Goal: Task Accomplishment & Management: Manage account settings

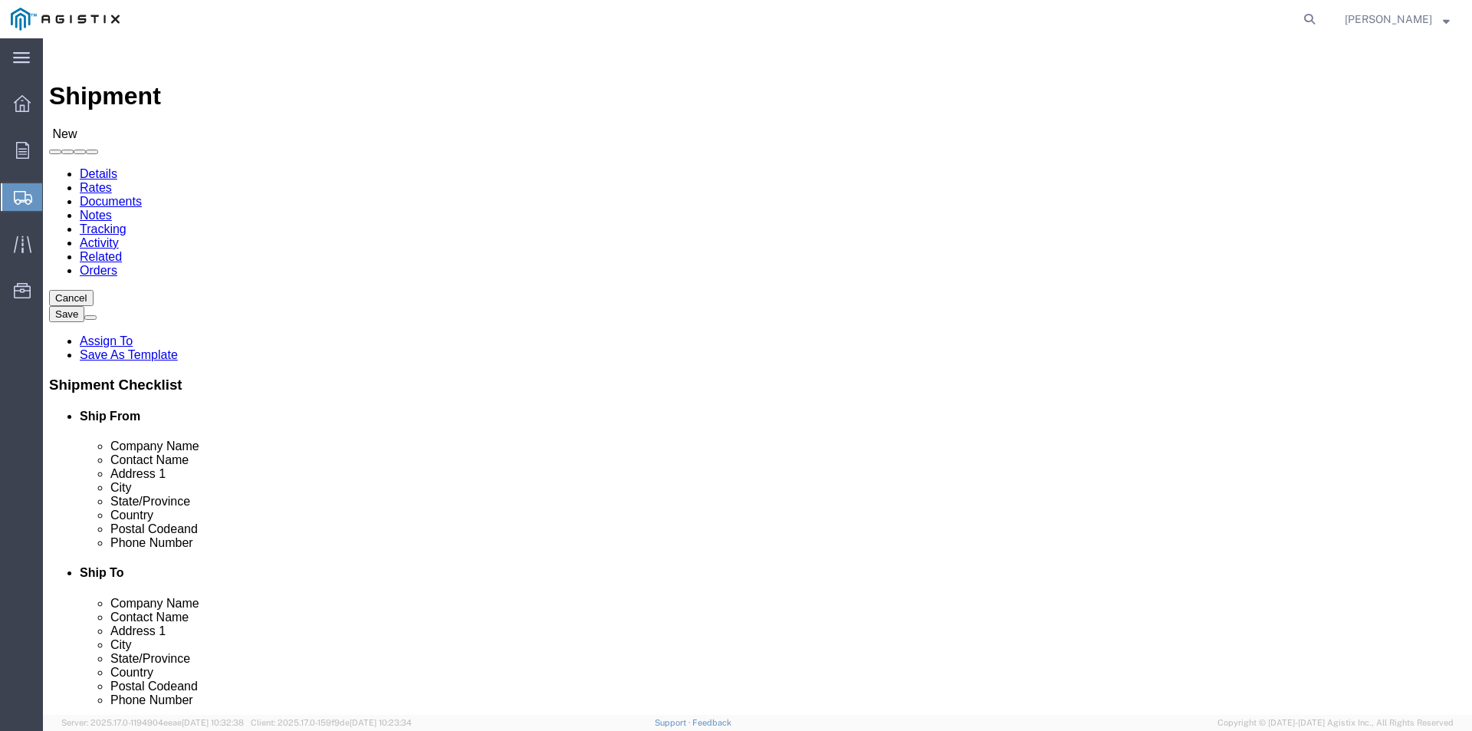
select select
click at [18, 110] on icon at bounding box center [22, 103] width 17 height 17
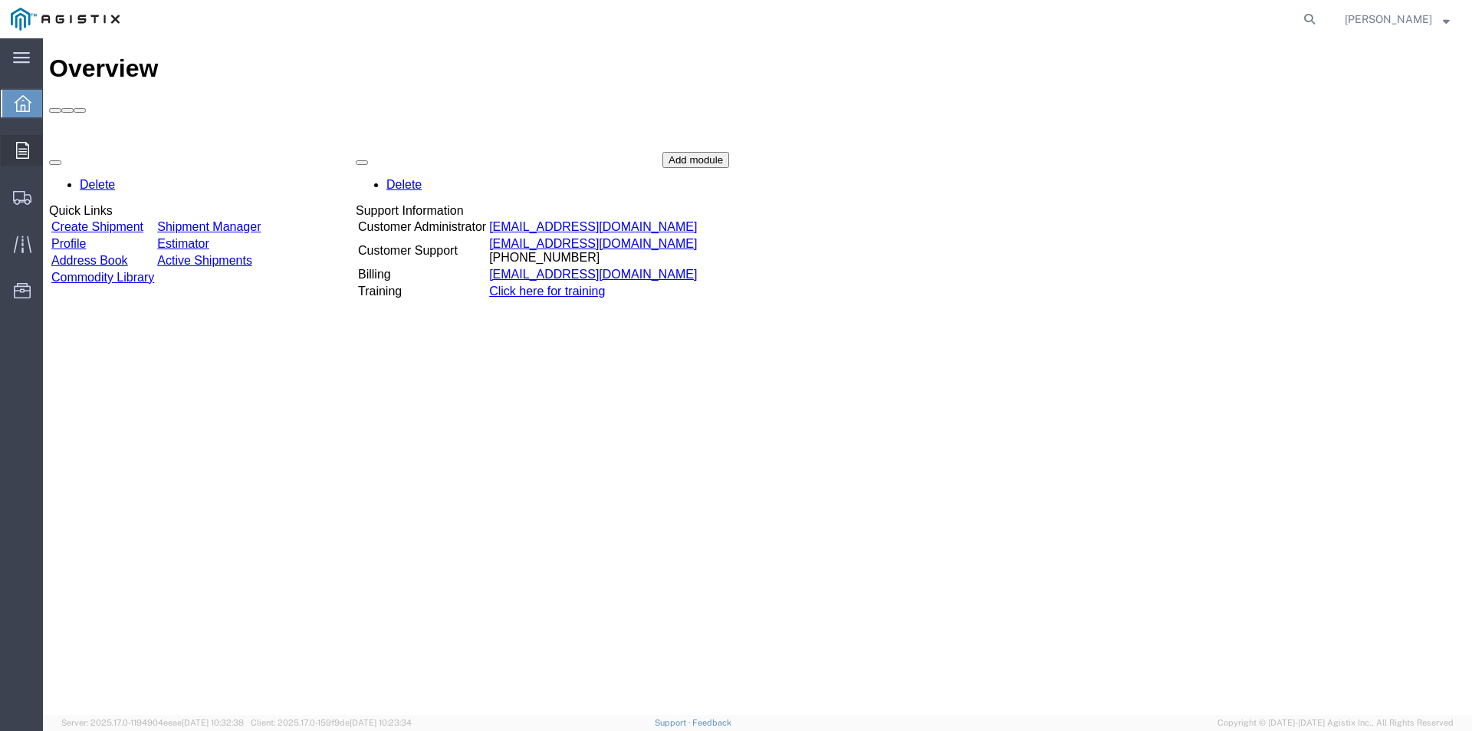
click at [30, 150] on div at bounding box center [22, 150] width 43 height 31
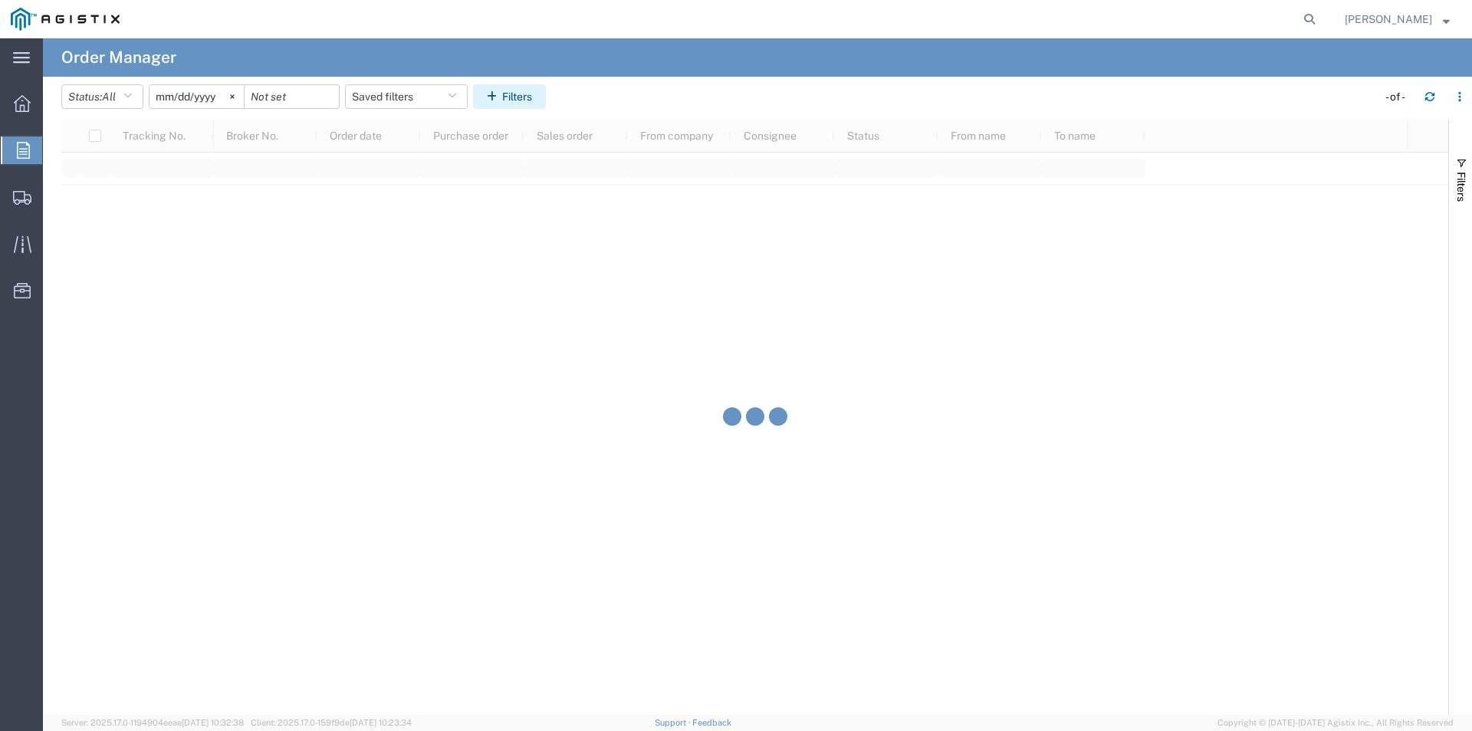
click at [508, 95] on button "Filters" at bounding box center [509, 96] width 73 height 25
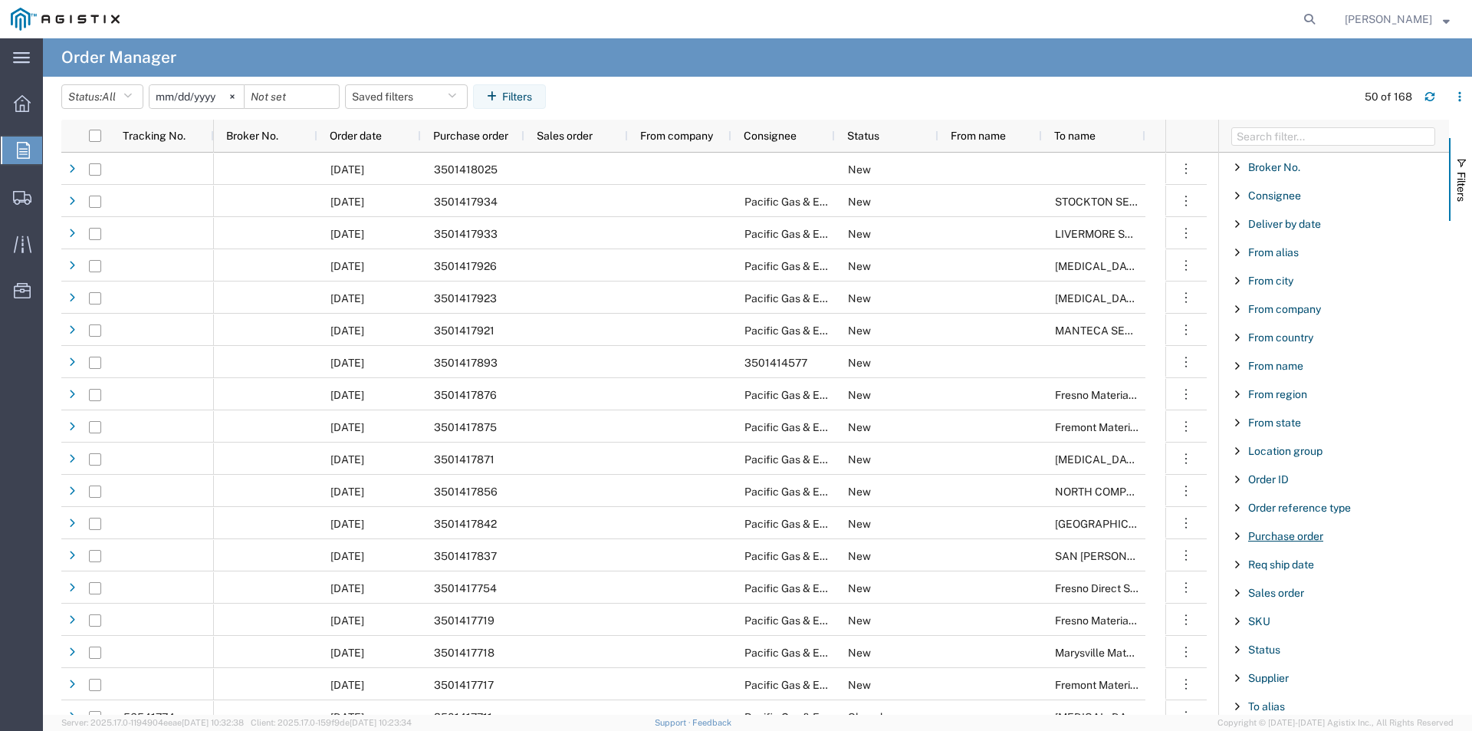
click at [1272, 534] on span "Purchase order" at bounding box center [1285, 536] width 75 height 12
click at [1293, 606] on input "Filter Value" at bounding box center [1339, 600] width 201 height 18
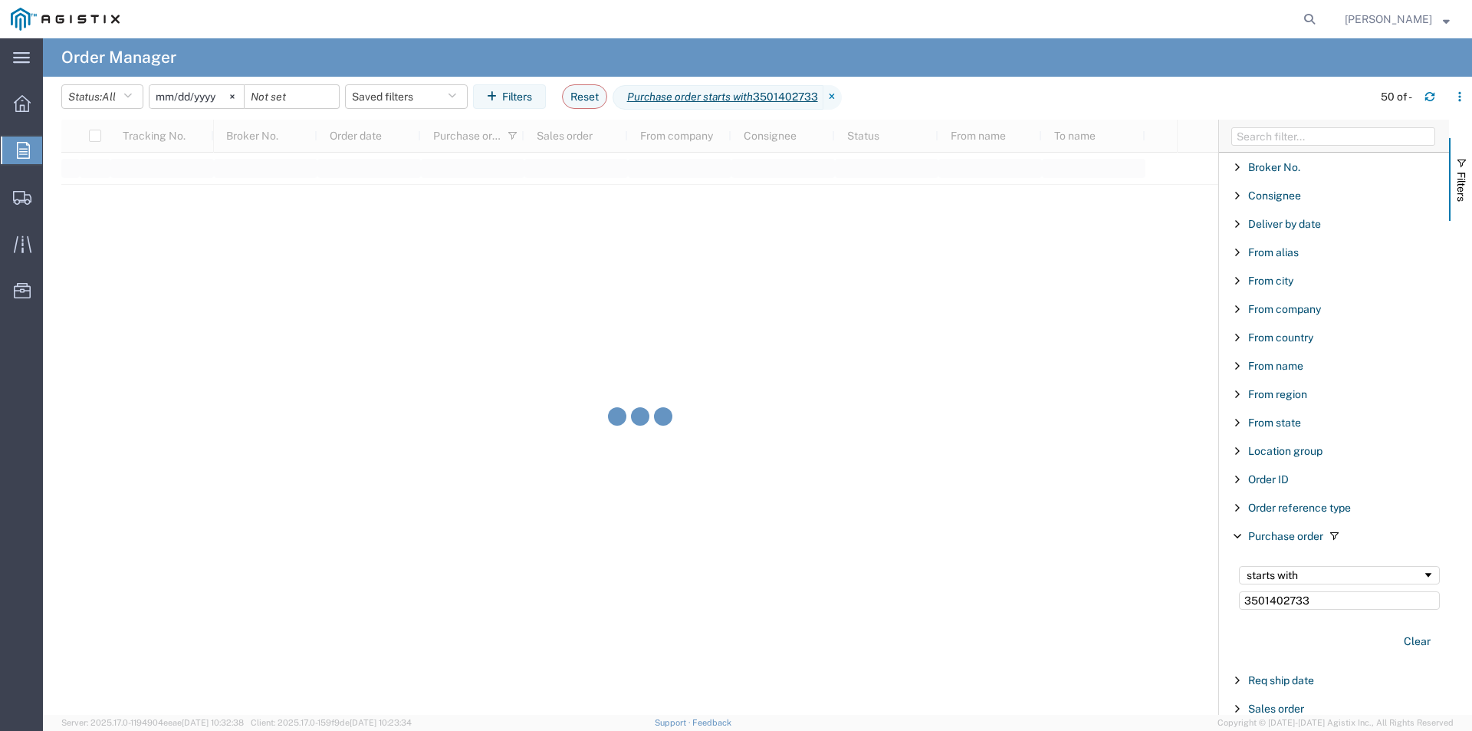
type input "3501402733"
click at [209, 99] on input "[DATE]" at bounding box center [197, 96] width 94 height 23
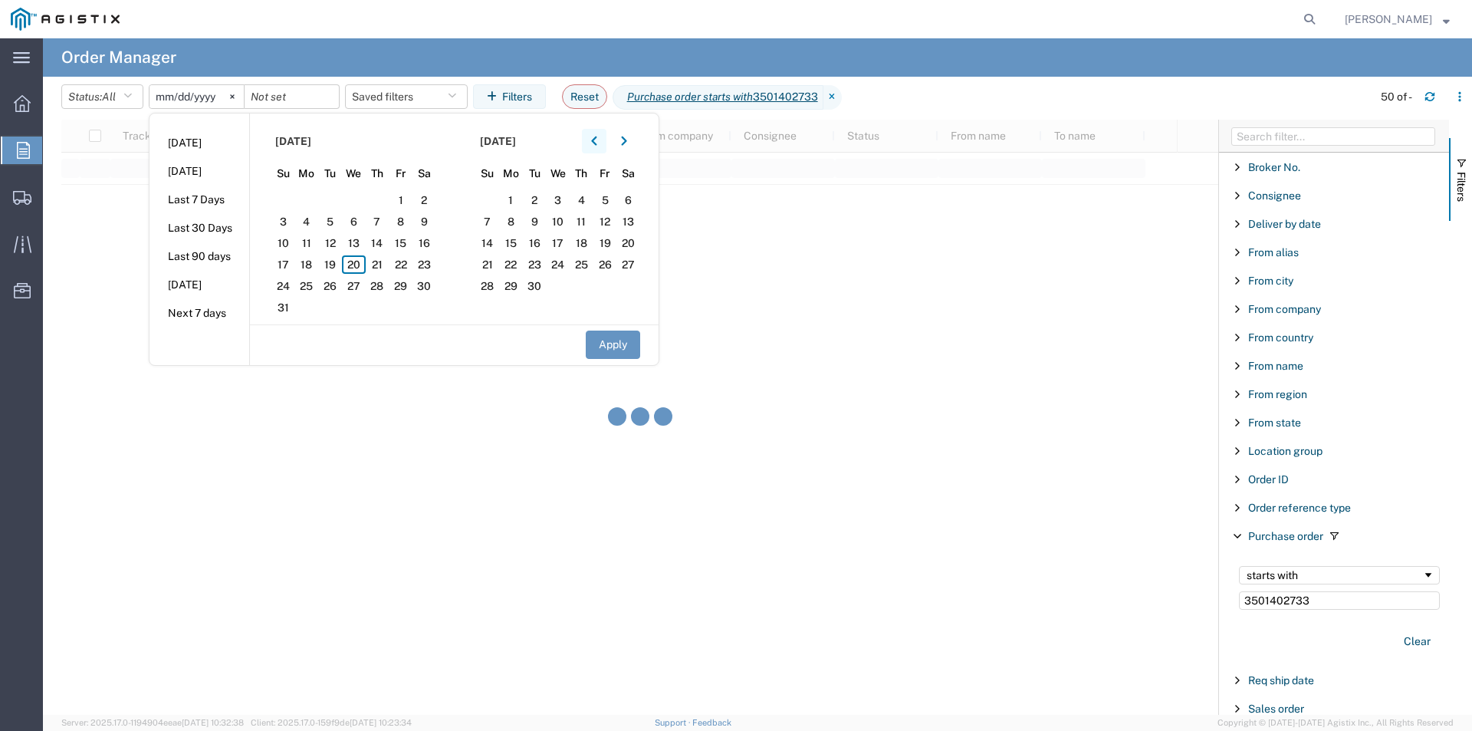
click at [596, 138] on icon "button" at bounding box center [594, 141] width 6 height 11
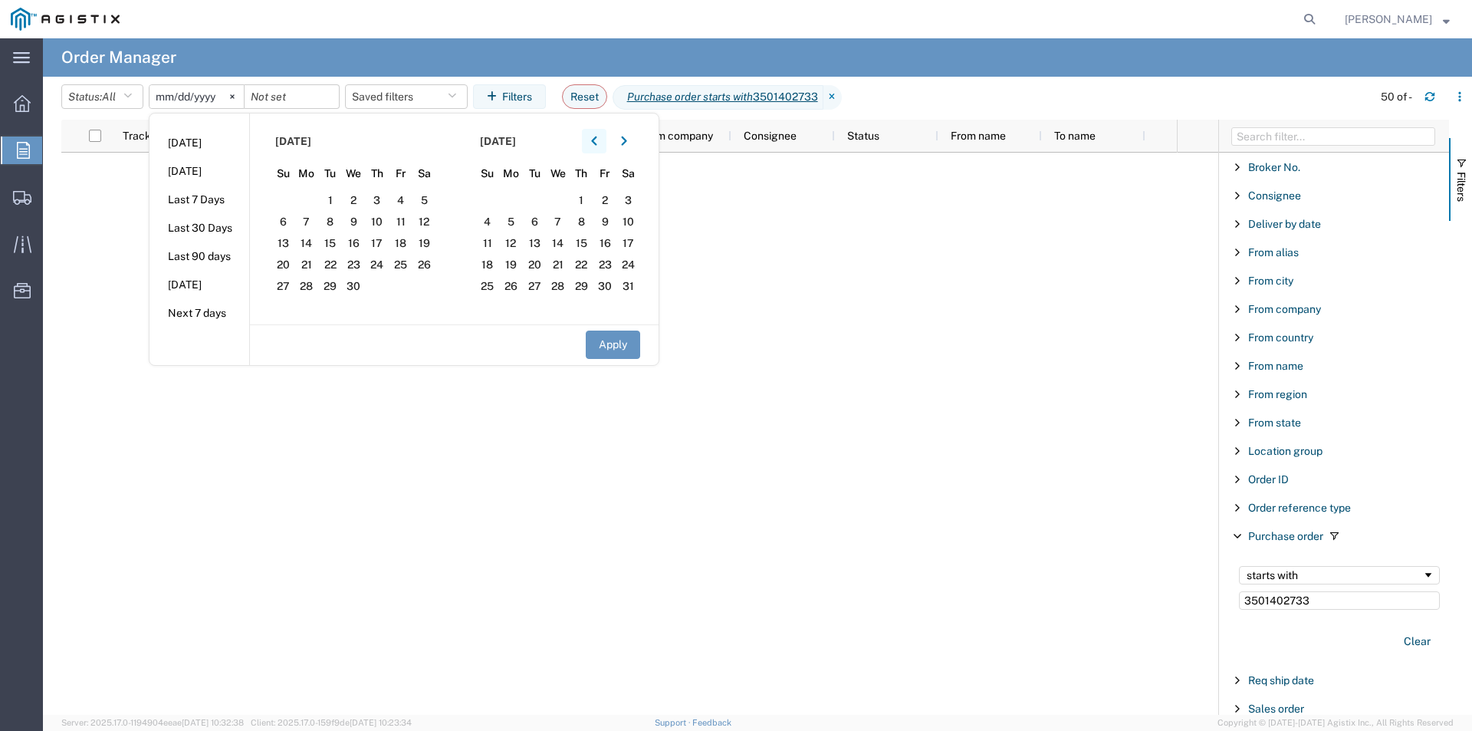
click at [596, 138] on icon "button" at bounding box center [594, 141] width 6 height 11
click at [428, 197] on span "1" at bounding box center [424, 200] width 24 height 18
click at [633, 340] on button "Apply" at bounding box center [613, 344] width 54 height 28
type input "[DATE]"
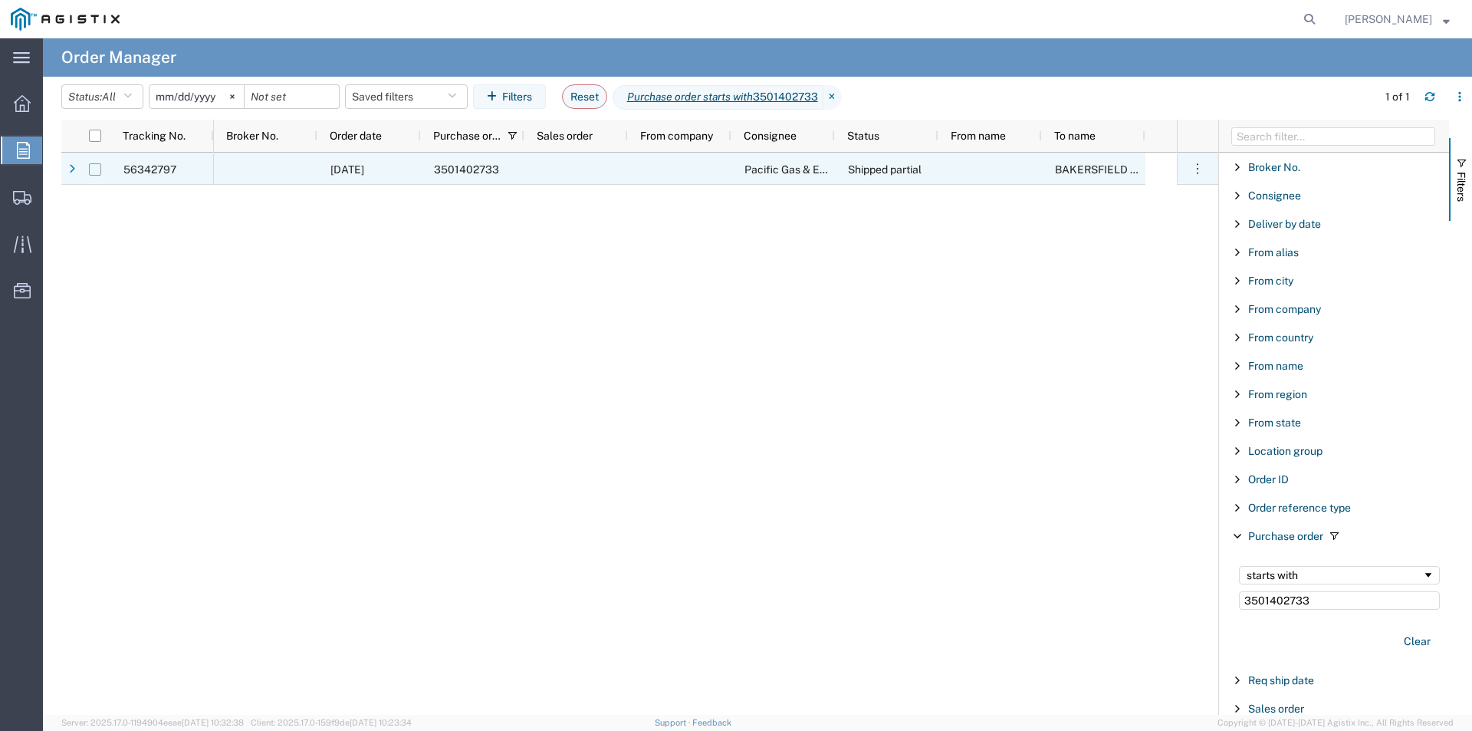
click at [94, 169] on input "Press Space to toggle row selection (unchecked)" at bounding box center [95, 169] width 12 height 12
checkbox input "true"
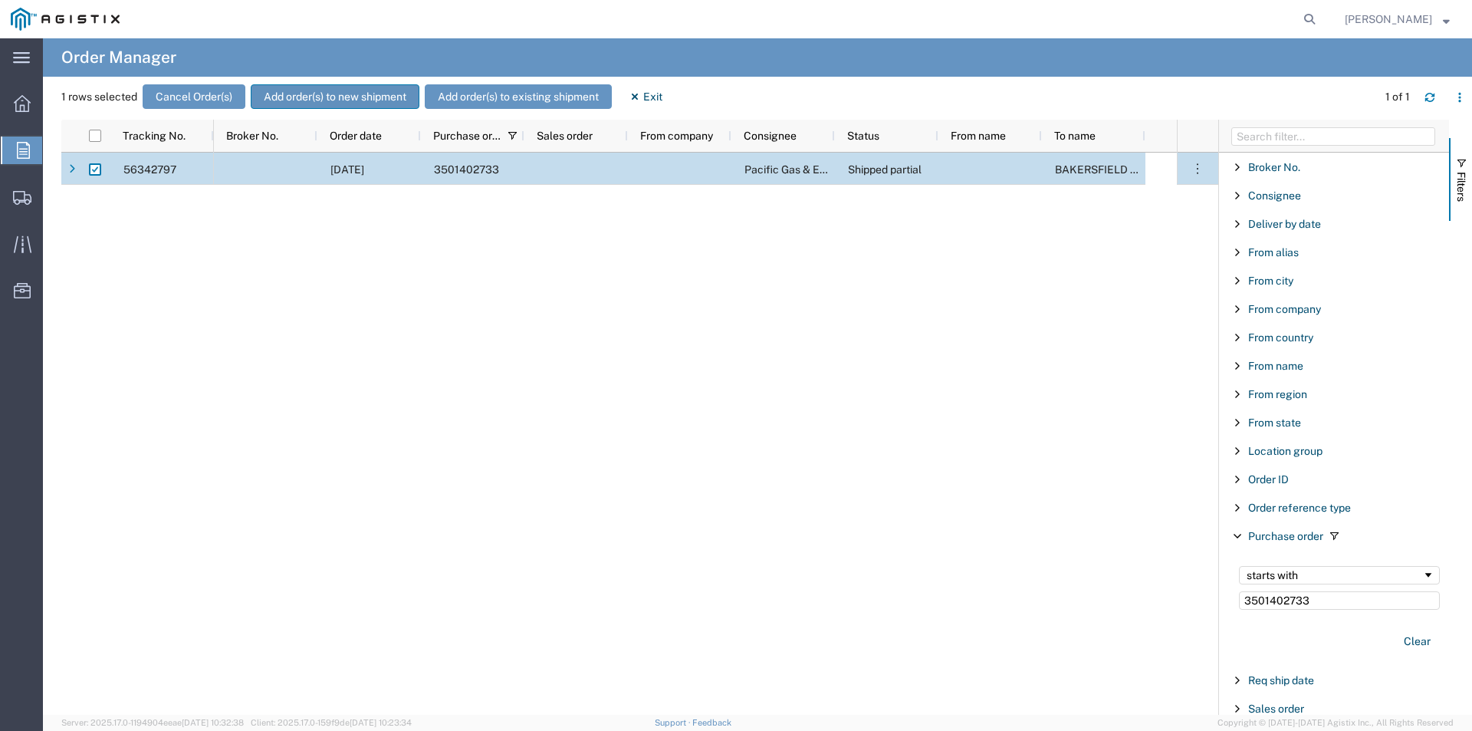
click at [325, 93] on button "Add order(s) to new shipment" at bounding box center [335, 96] width 169 height 25
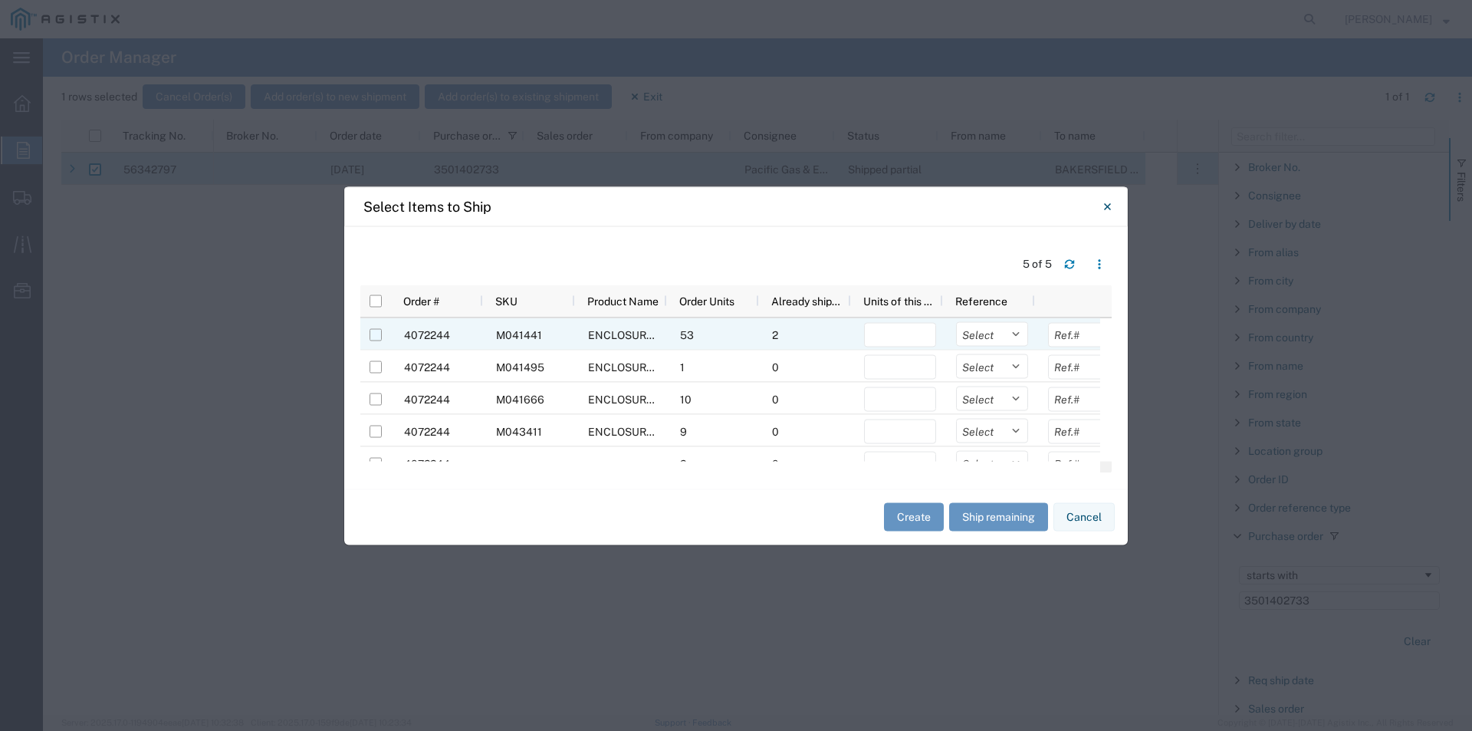
click at [376, 338] on input "Press Space to toggle row selection (unchecked)" at bounding box center [376, 334] width 12 height 12
checkbox input "true"
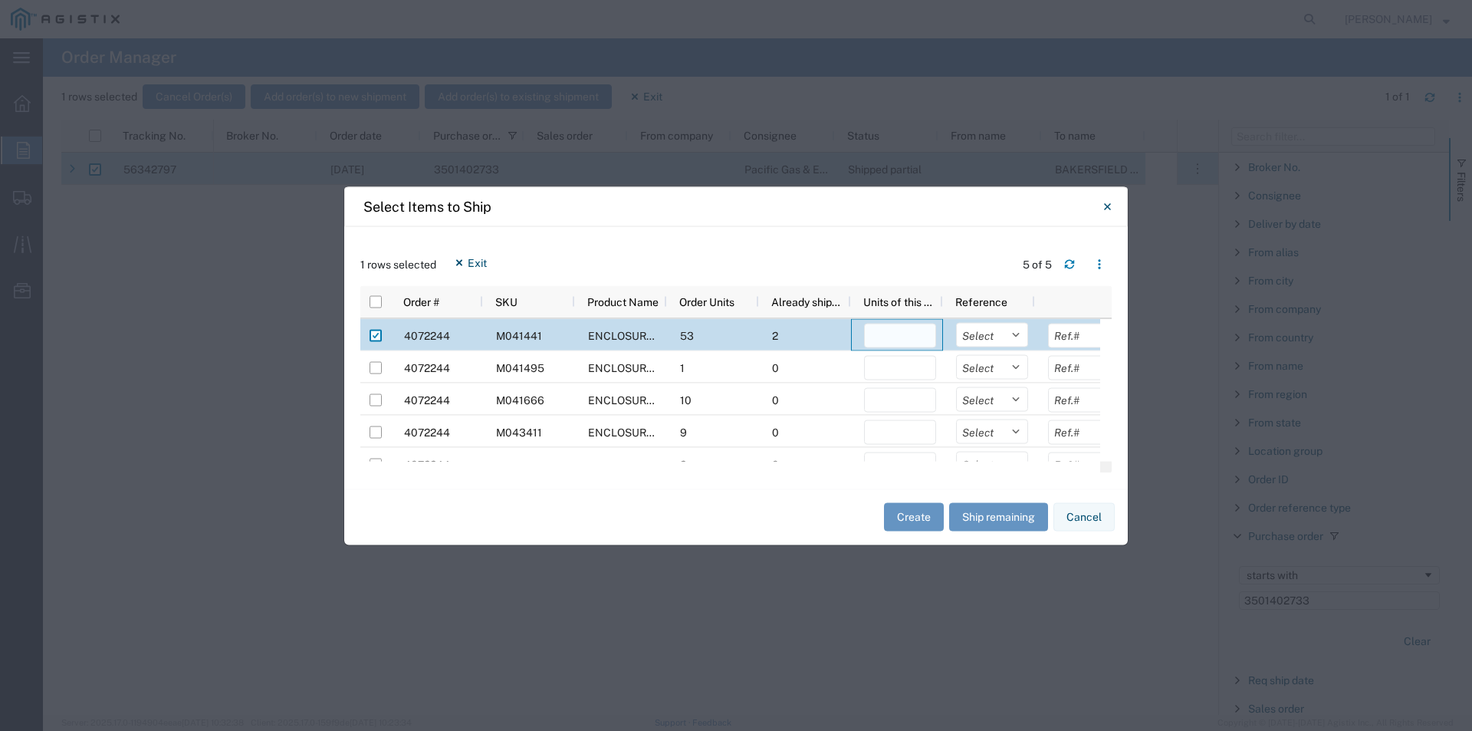
click at [912, 340] on input "number" at bounding box center [900, 335] width 72 height 25
type input "2"
click at [905, 515] on button "Create" at bounding box center [914, 517] width 60 height 28
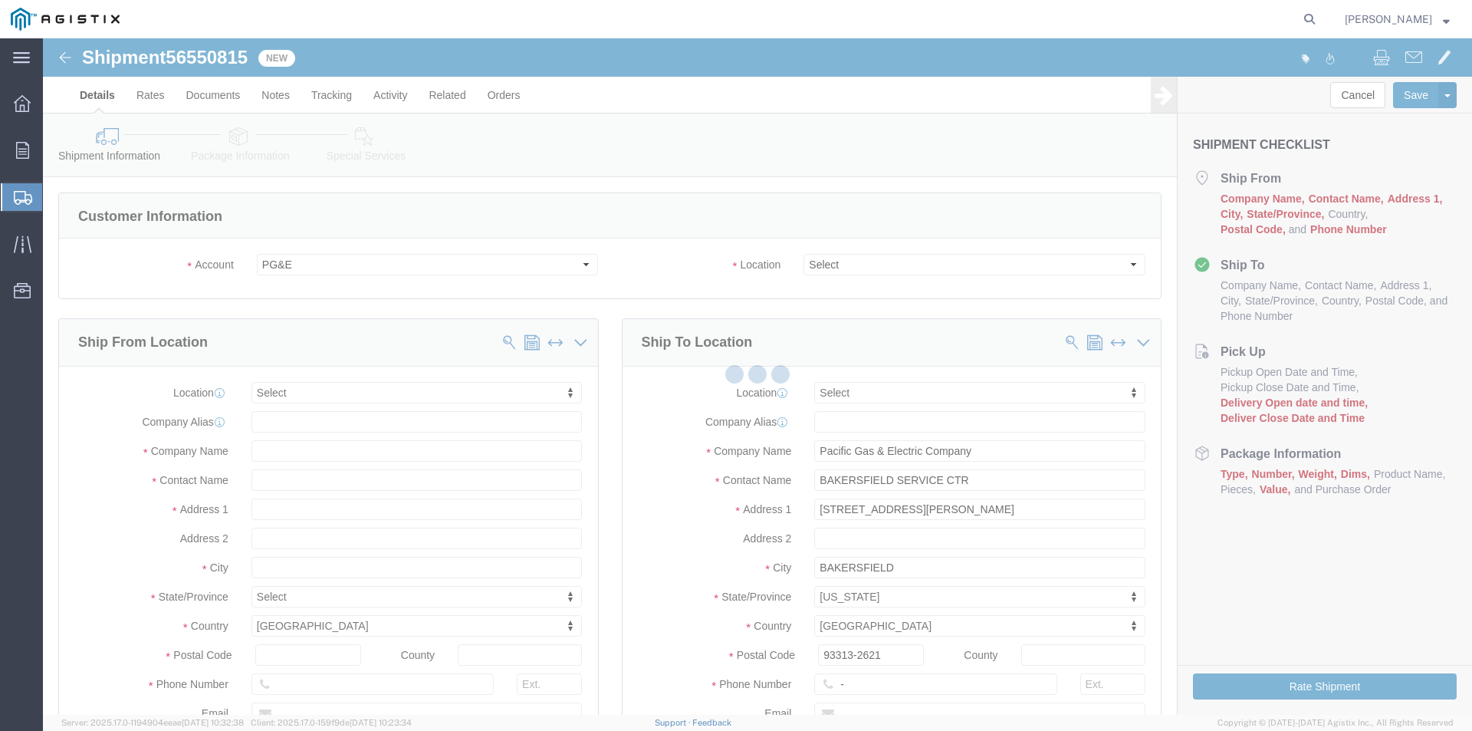
select select
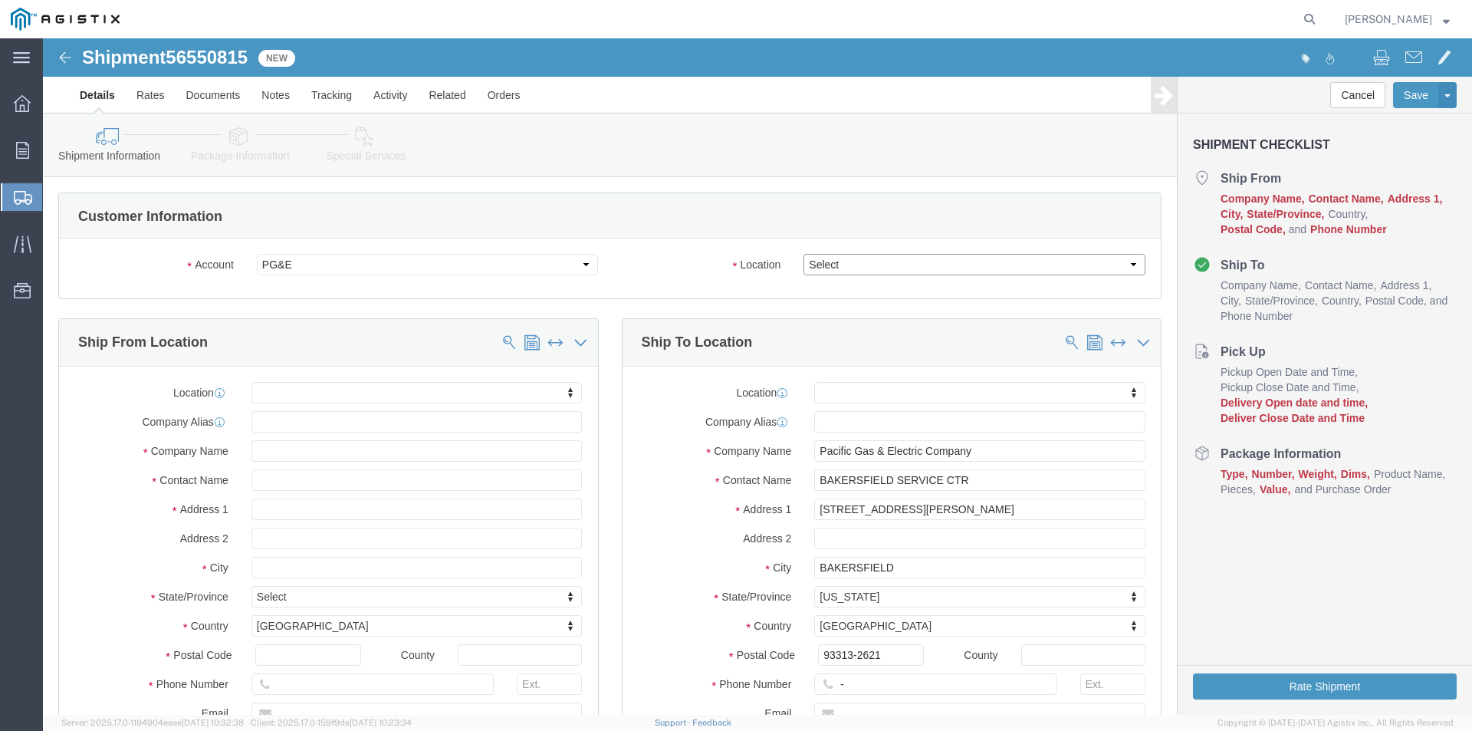
click select "Select All Others [GEOGRAPHIC_DATA] [GEOGRAPHIC_DATA] [GEOGRAPHIC_DATA] [GEOGRA…"
select select "23082"
click select "Select All Others [GEOGRAPHIC_DATA] [GEOGRAPHIC_DATA] [GEOGRAPHIC_DATA] [GEOGRA…"
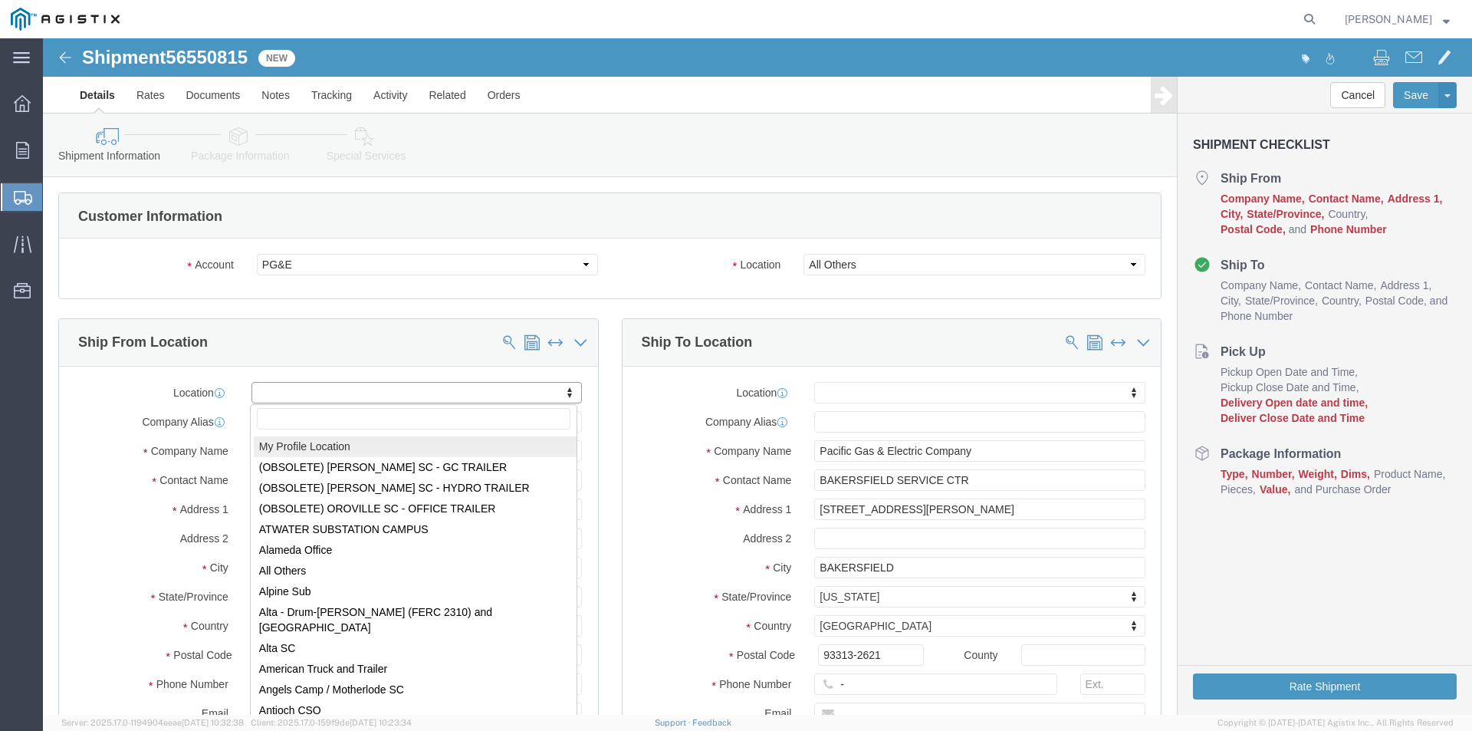
select select "MYPROFILE"
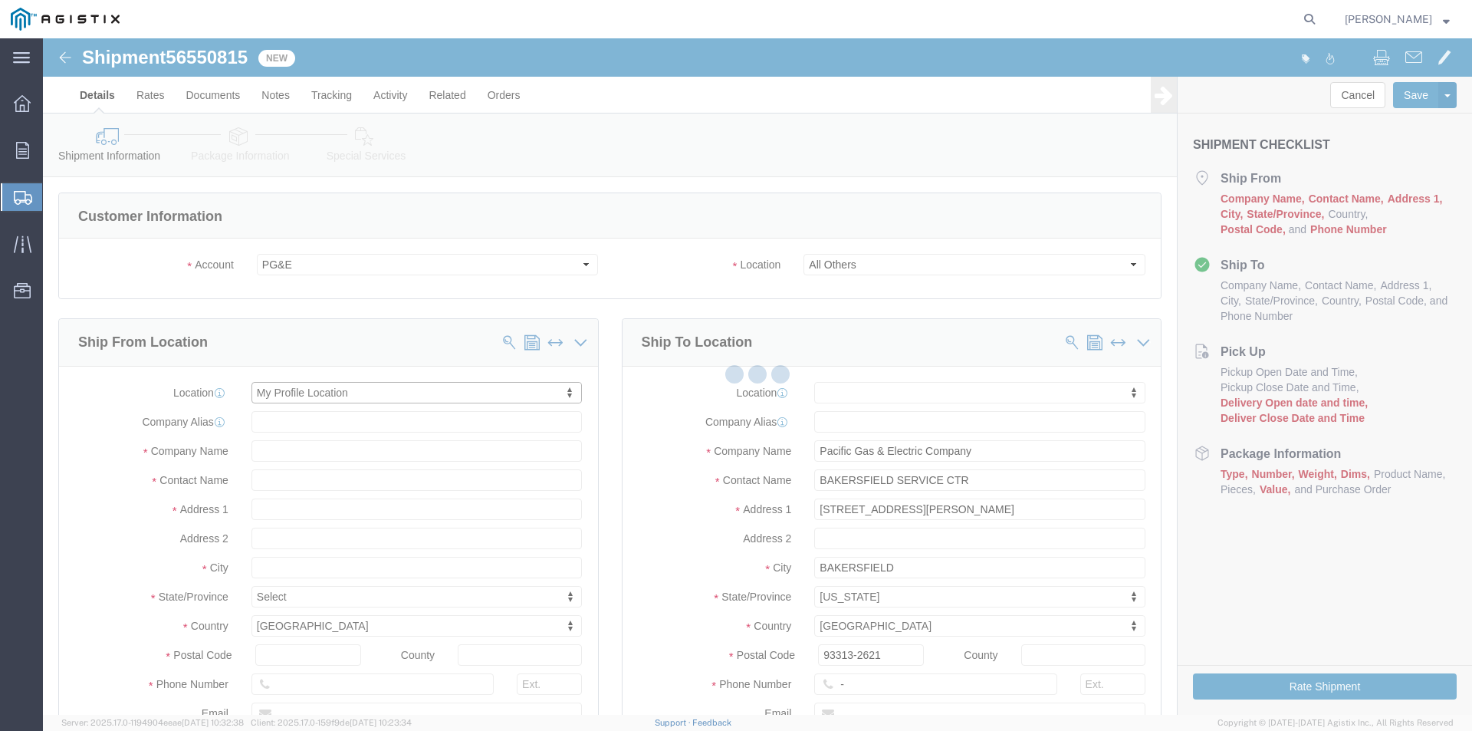
select select "CA"
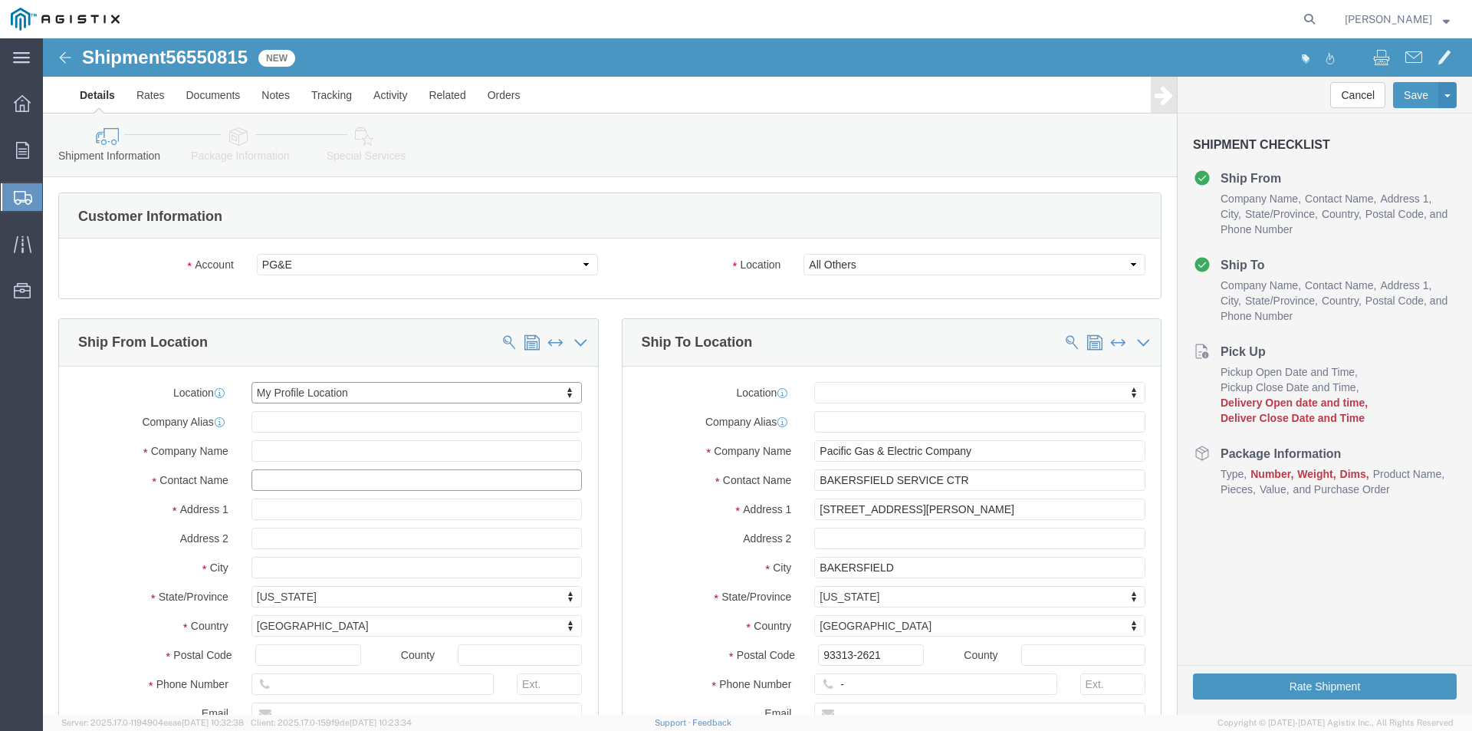
click input "text"
drag, startPoint x: 324, startPoint y: 437, endPoint x: 150, endPoint y: 451, distance: 174.6
click div "Contact Name"
type input "[PERSON_NAME]"
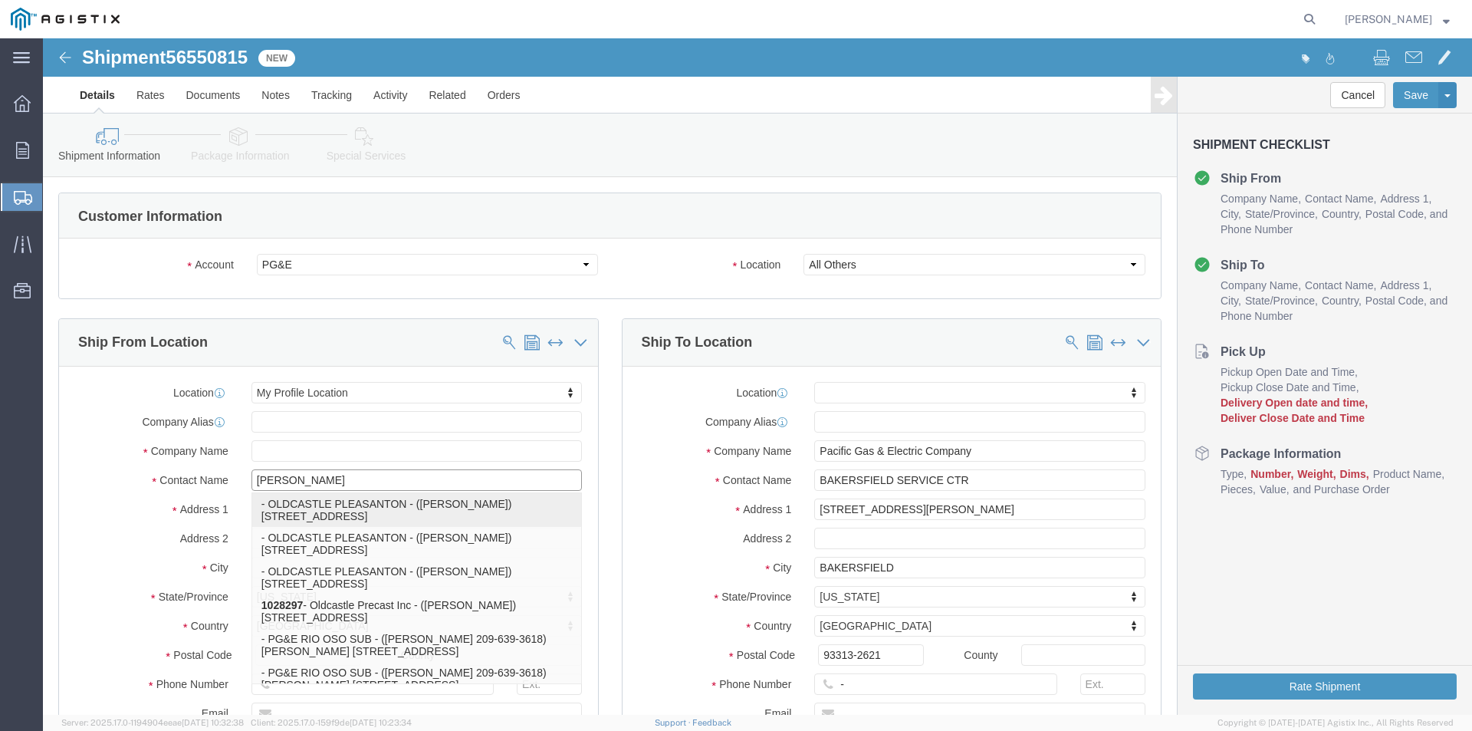
click p "- OLDCASTLE PLEASANTON - ([PERSON_NAME]) [STREET_ADDRESS]"
select select
select select "CA"
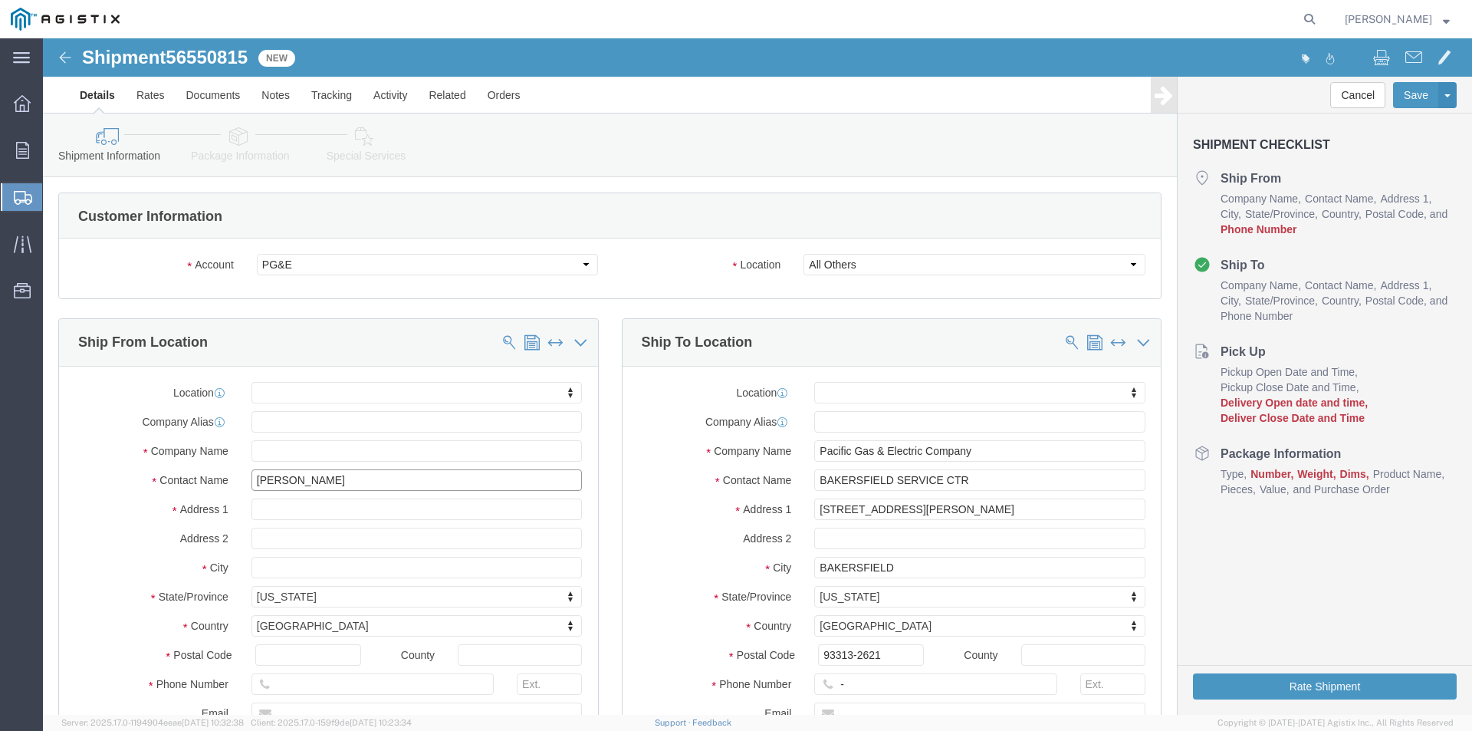
type input "[PERSON_NAME]"
drag, startPoint x: 828, startPoint y: 646, endPoint x: 795, endPoint y: 646, distance: 33.0
click input "-"
click input "text"
type input "[PHONE_NUMBER]"
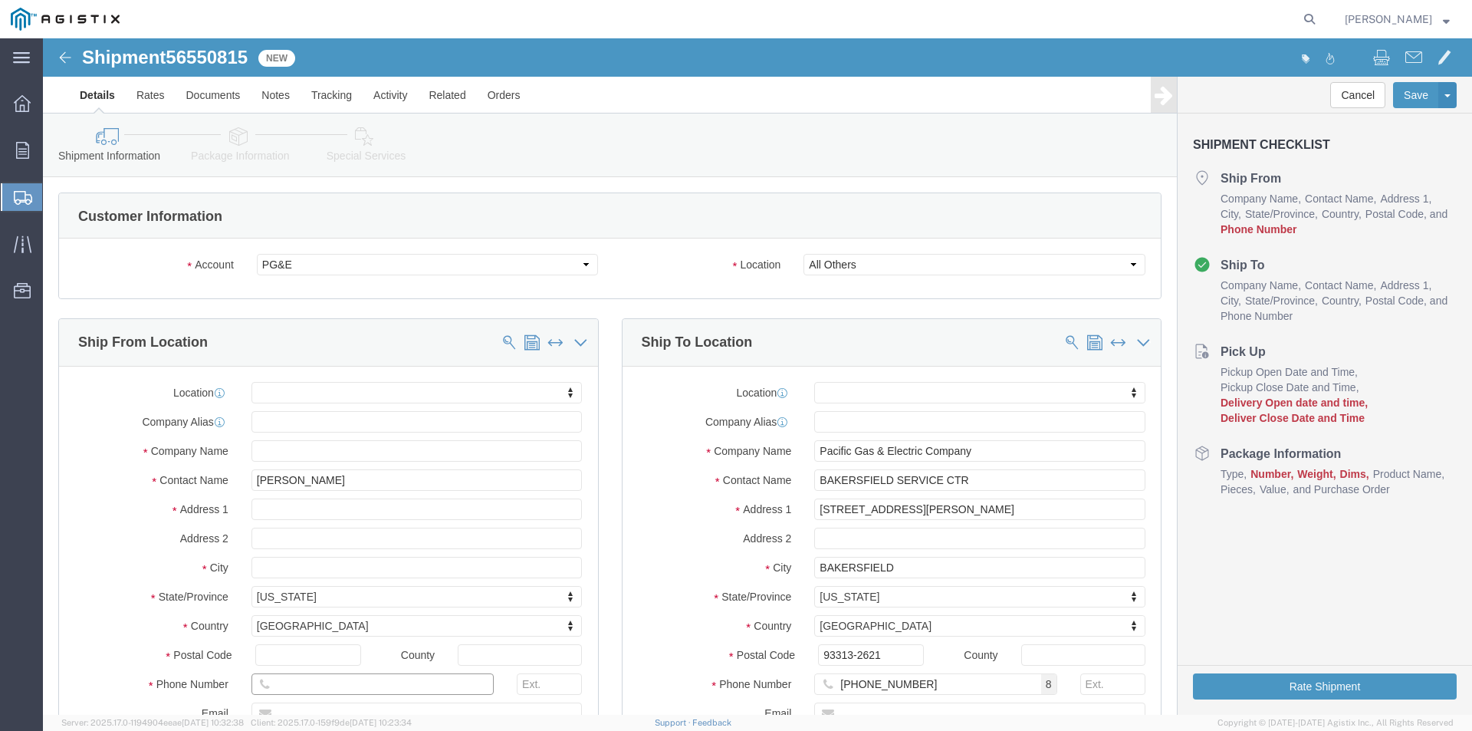
click input "text"
type input "[PHONE_NUMBER]"
click div "Location My Profile Location (OBSOLETE) [PERSON_NAME] SC - GC TRAILER (OBSOLETE…"
drag, startPoint x: 922, startPoint y: 472, endPoint x: 742, endPoint y: 479, distance: 180.3
click div "Address [STREET_ADDRESS][PERSON_NAME]"
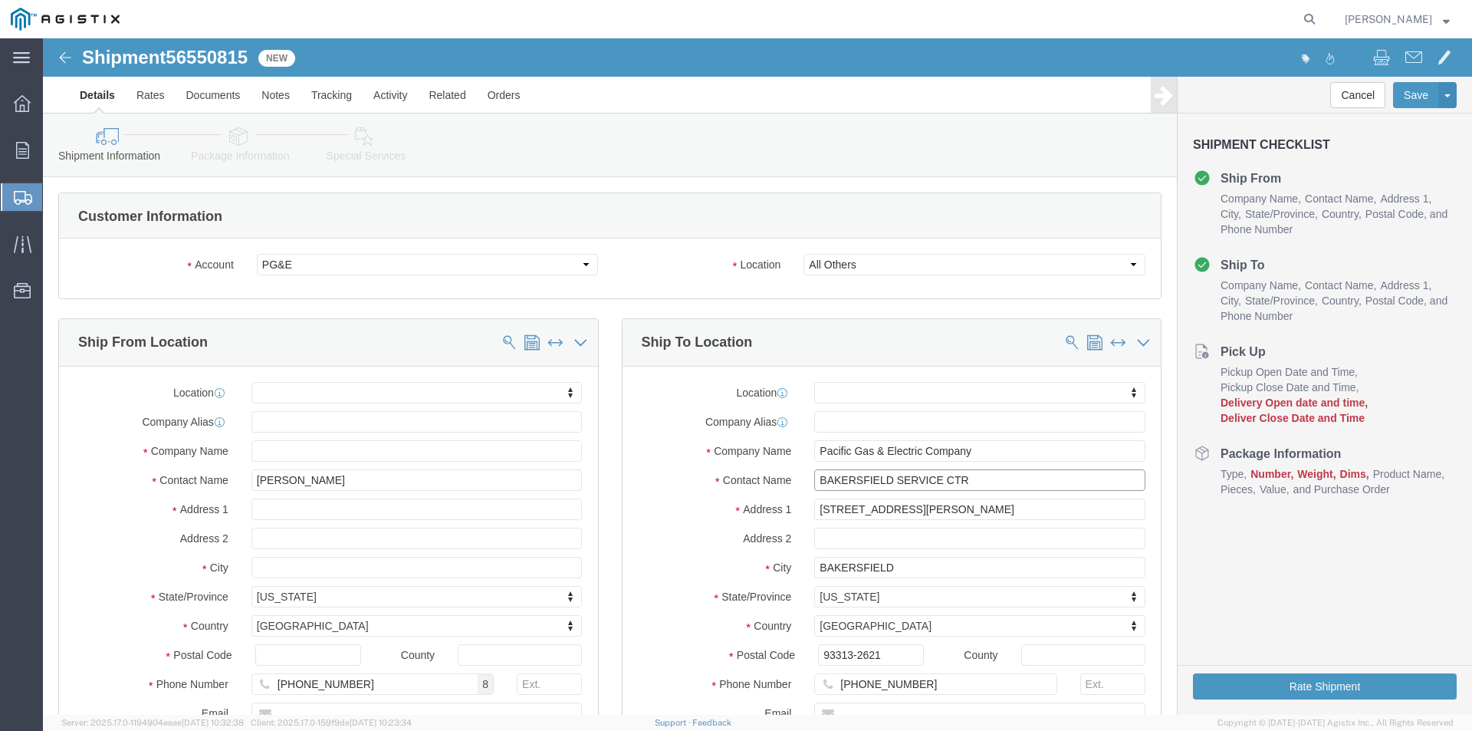
drag, startPoint x: 937, startPoint y: 442, endPoint x: 744, endPoint y: 441, distance: 193.2
click div "Contact Name BAKERSFIELD SERVICE CTR"
type input "p"
type input "PGE BUTTONWILLOW"
drag, startPoint x: 900, startPoint y: 462, endPoint x: 698, endPoint y: 472, distance: 202.6
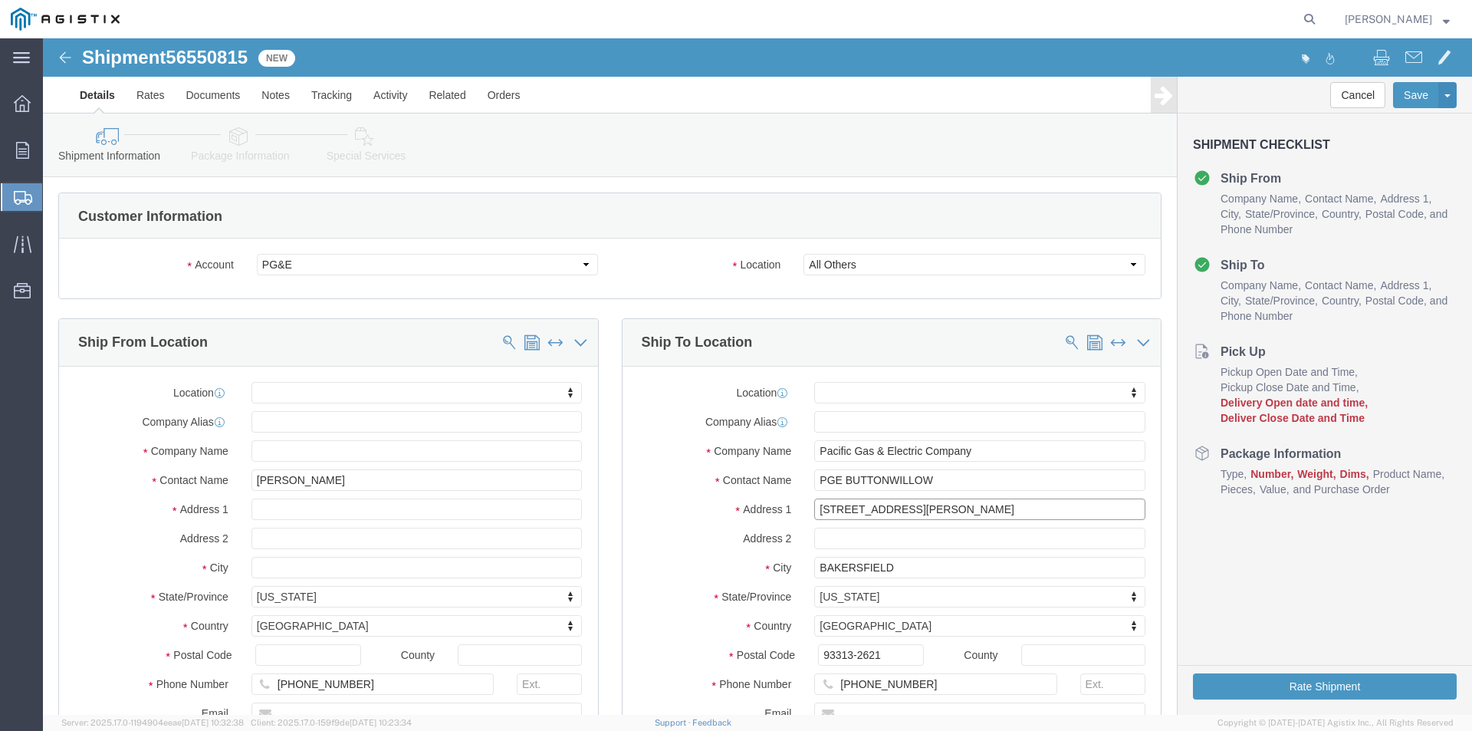
click div "Address [STREET_ADDRESS][PERSON_NAME]"
type input "WASCO WAY & [PERSON_NAME]"
drag, startPoint x: 858, startPoint y: 527, endPoint x: 730, endPoint y: 531, distance: 128.1
click div "City [GEOGRAPHIC_DATA]"
type input "BUTTONWILLOW"
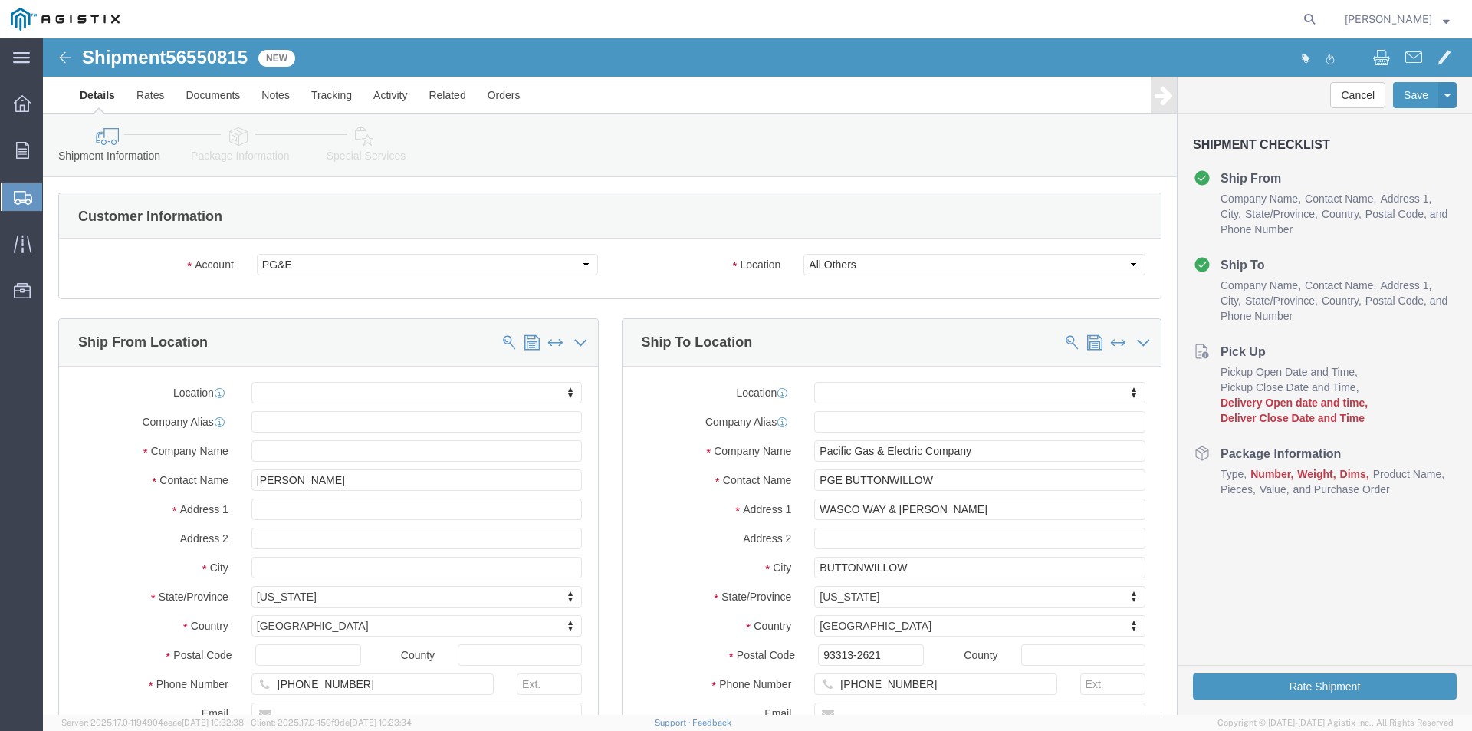
drag, startPoint x: 625, startPoint y: 534, endPoint x: 721, endPoint y: 564, distance: 101.1
click label "City"
drag, startPoint x: 842, startPoint y: 614, endPoint x: 728, endPoint y: 613, distance: 114.2
click div "Postal Code 93313-2621"
type input "93206"
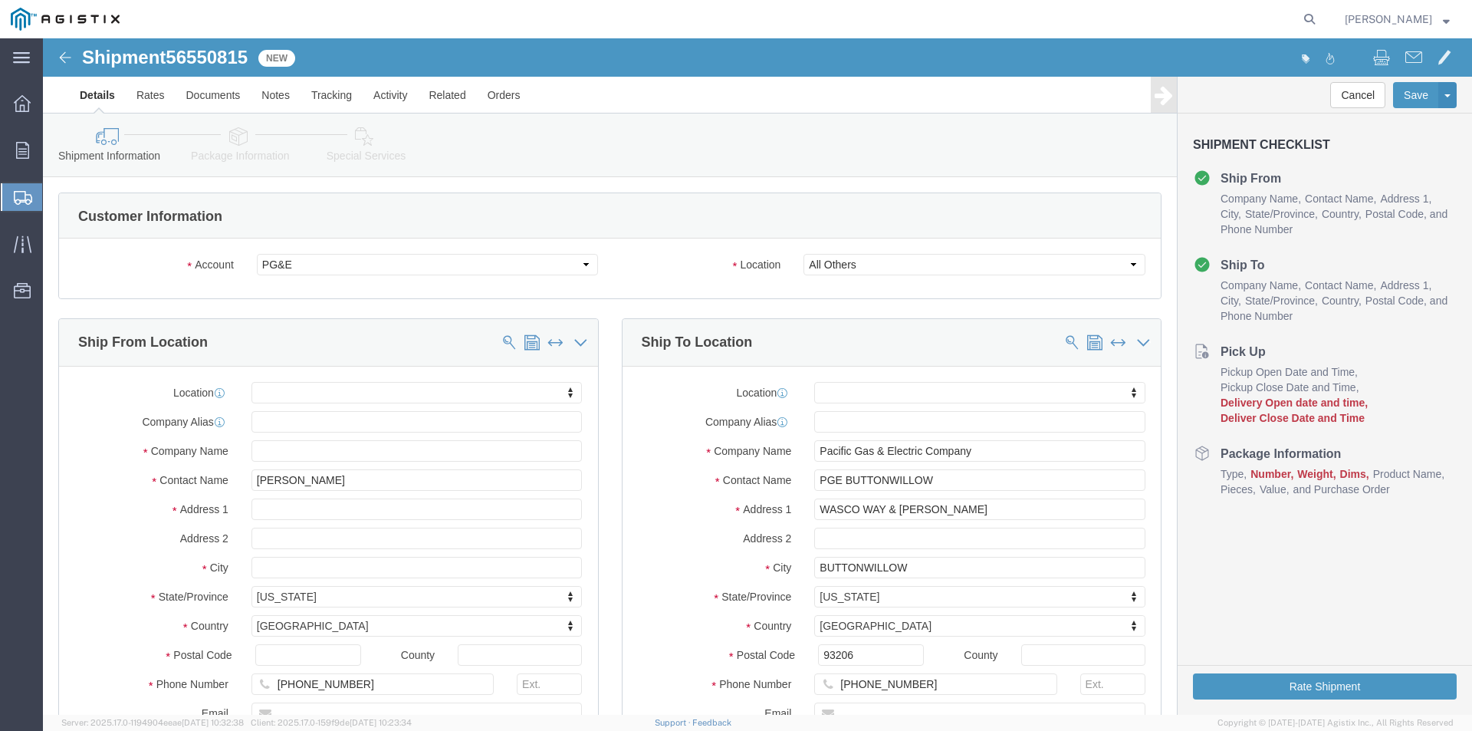
click label "State/Province"
click div "State/Province [US_STATE] Select [US_STATE] [US_STATE] [US_STATE] [US_STATE] Ar…"
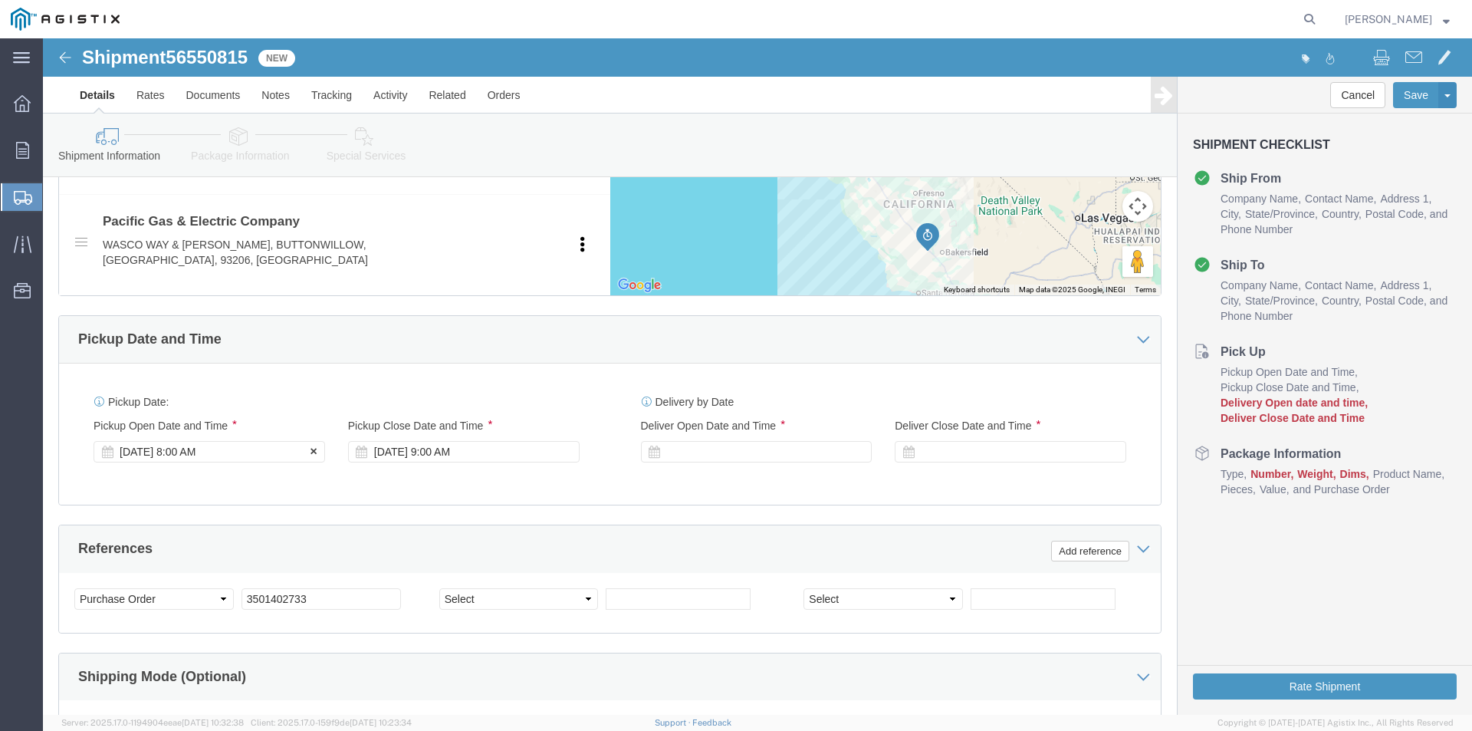
click div "[DATE] 8:00 AM"
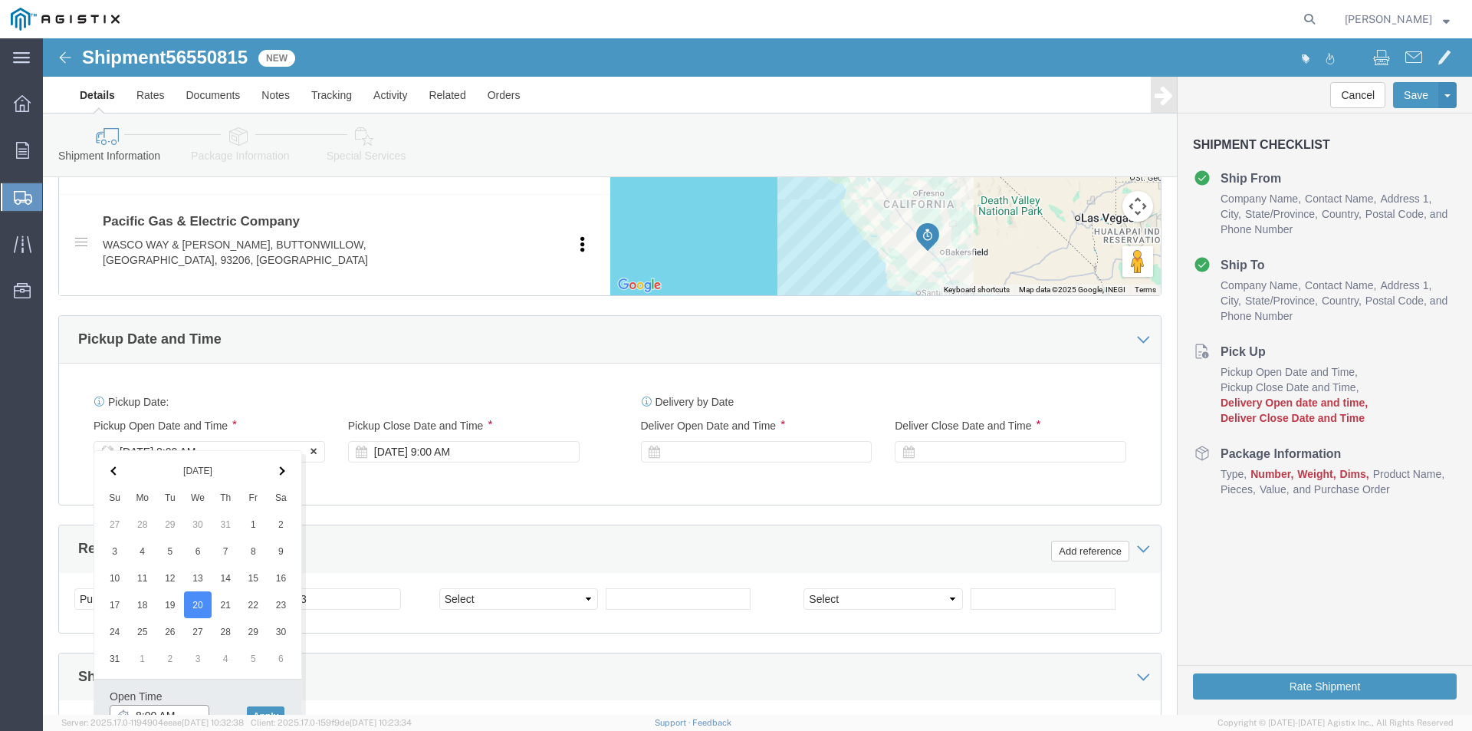
scroll to position [778, 0]
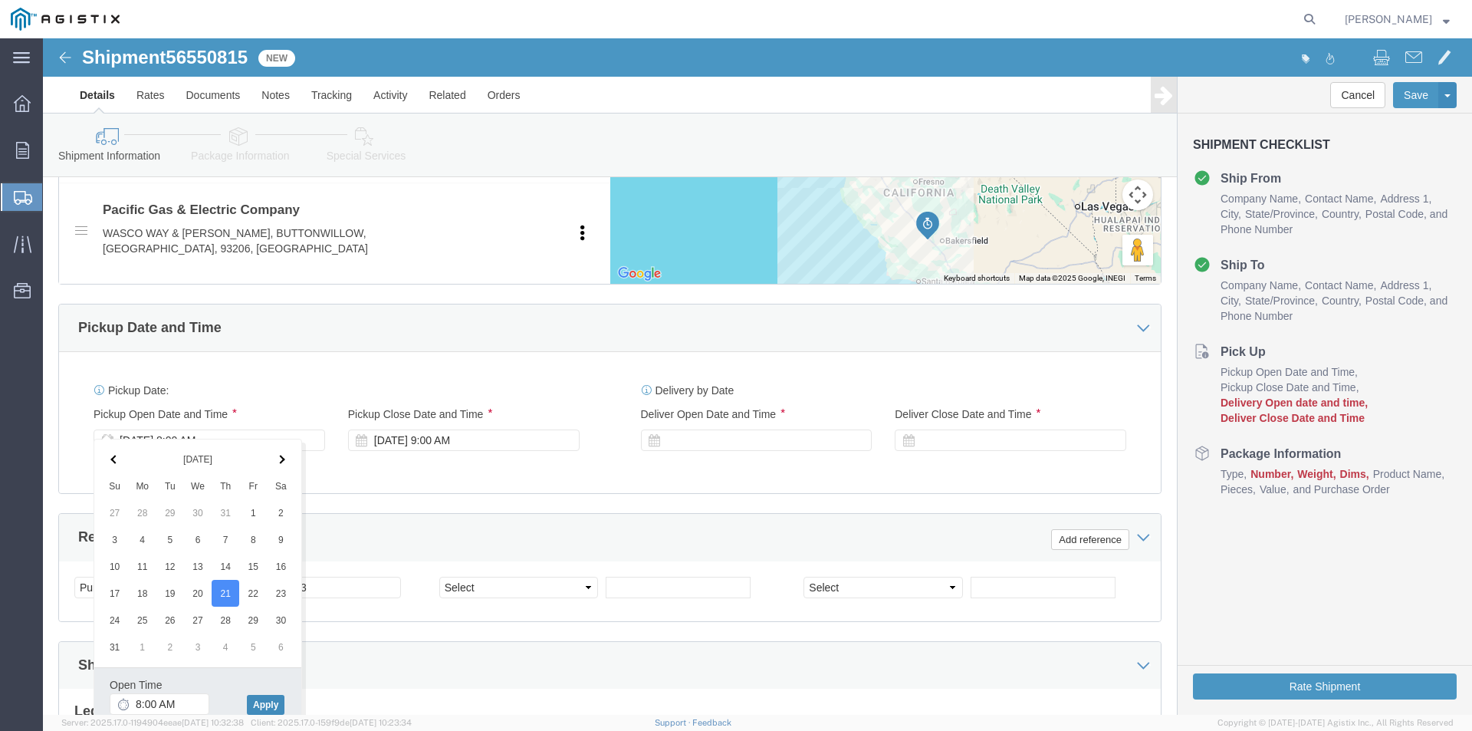
click button "Apply"
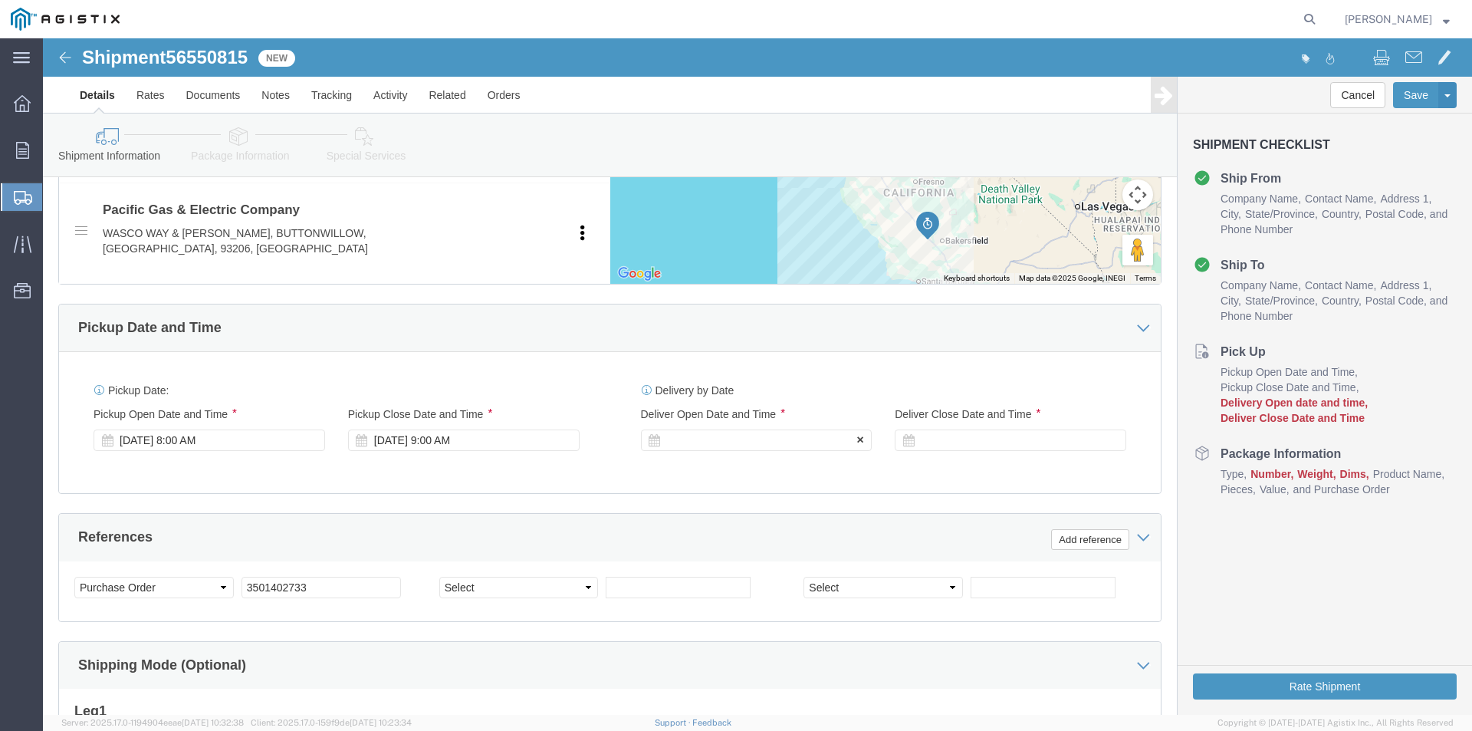
click div
click button "Apply"
click div
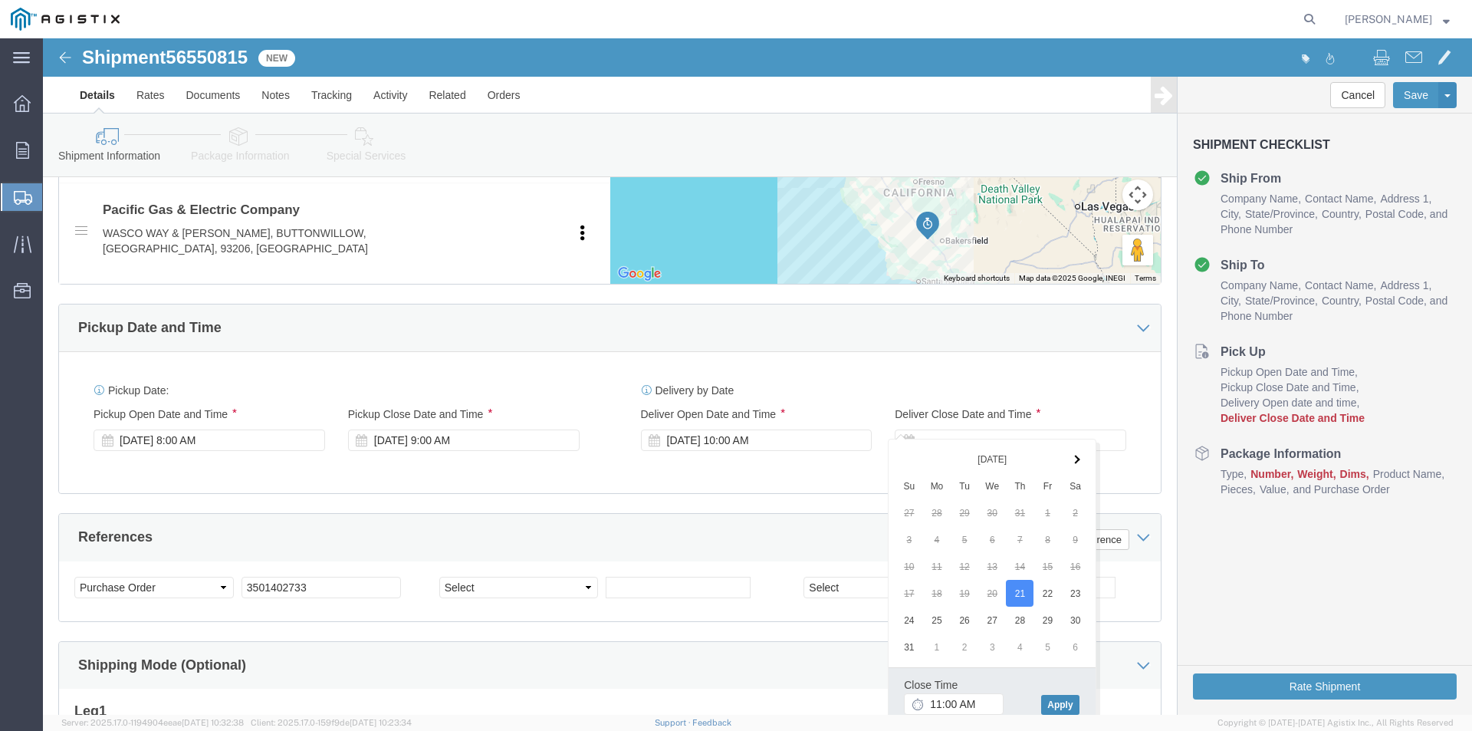
click button "Apply"
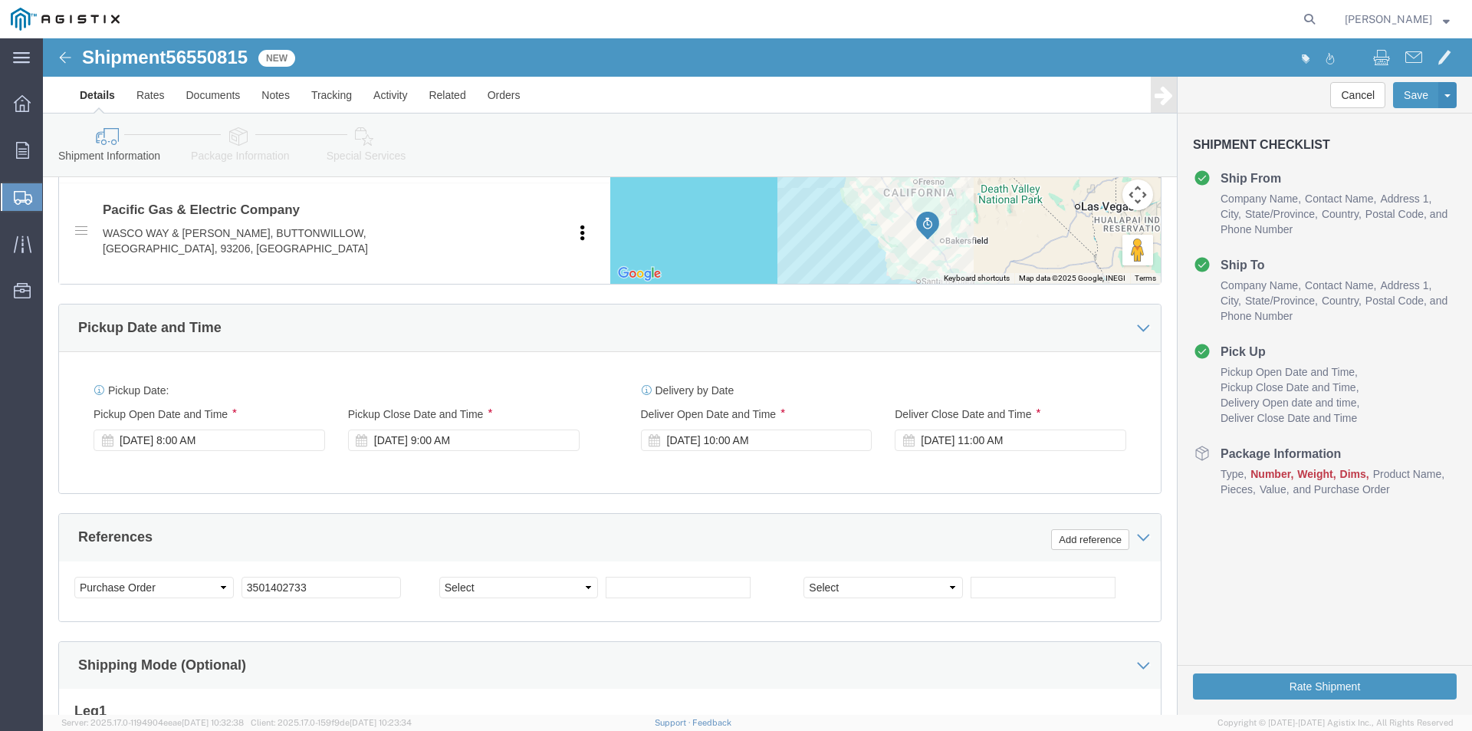
click div "References Add reference"
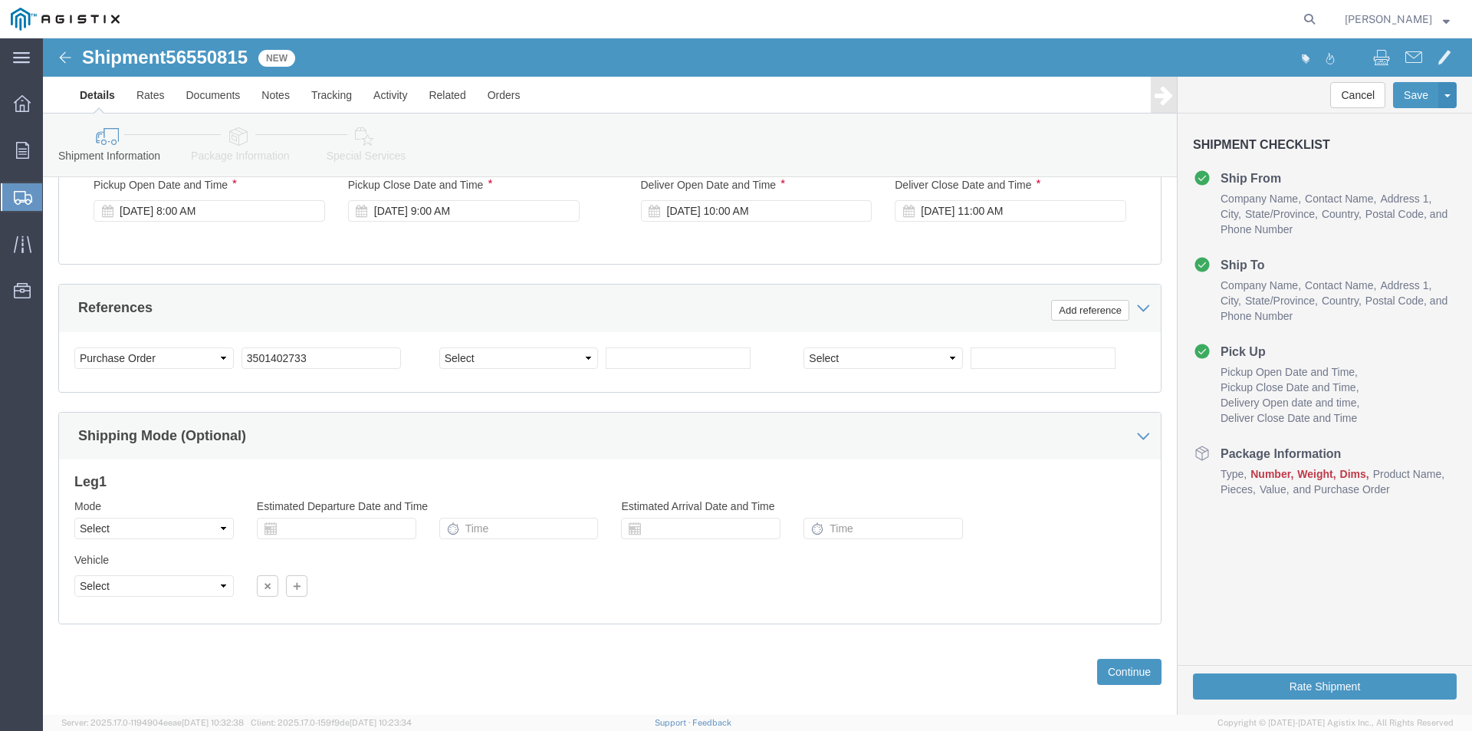
scroll to position [1009, 0]
click button "Continue"
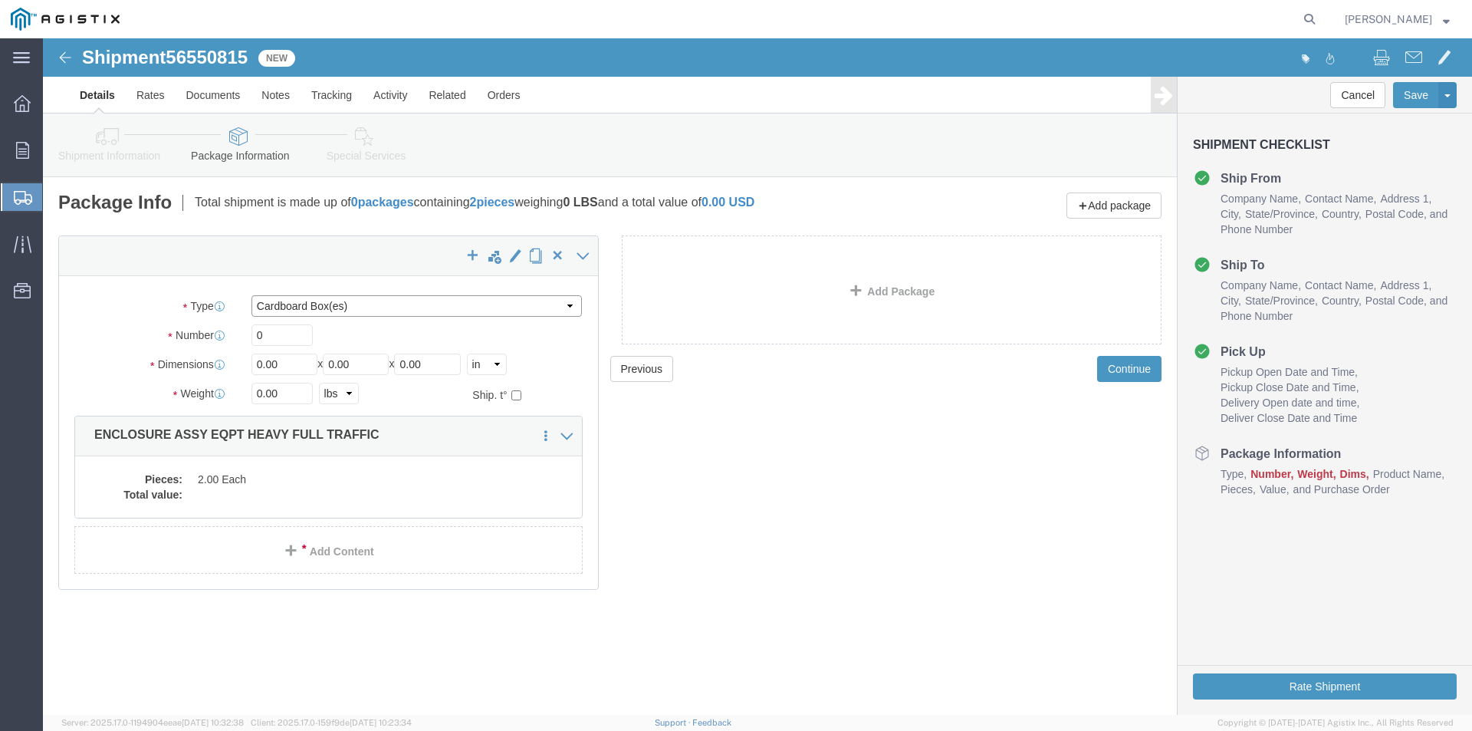
click select "Select Bulk Bundle(s) Cardboard Box(es) Carton(s) Crate(s) Drum(s) (Fiberboard)…"
select select "NKCR"
click select "Select Bulk Bundle(s) Cardboard Box(es) Carton(s) Crate(s) Drum(s) (Fiberboard)…"
click input "0"
type input "2"
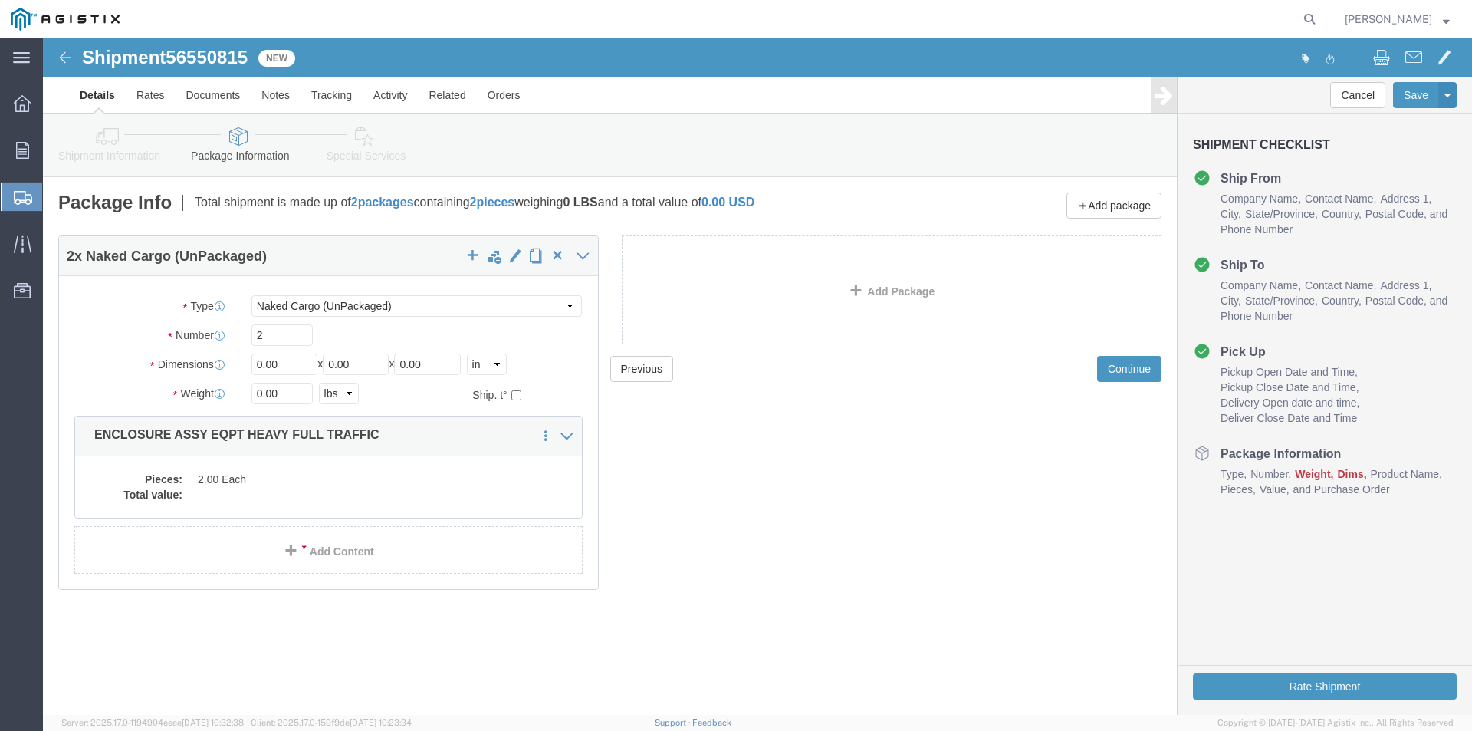
drag, startPoint x: 59, startPoint y: 296, endPoint x: 123, endPoint y: 299, distance: 63.7
click label "Number"
drag, startPoint x: 258, startPoint y: 328, endPoint x: 188, endPoint y: 342, distance: 71.1
click div "Package Type Select Bulk Bundle(s) Cardboard Box(es) Carton(s) Crate(s) Drum(s)…"
type input "46"
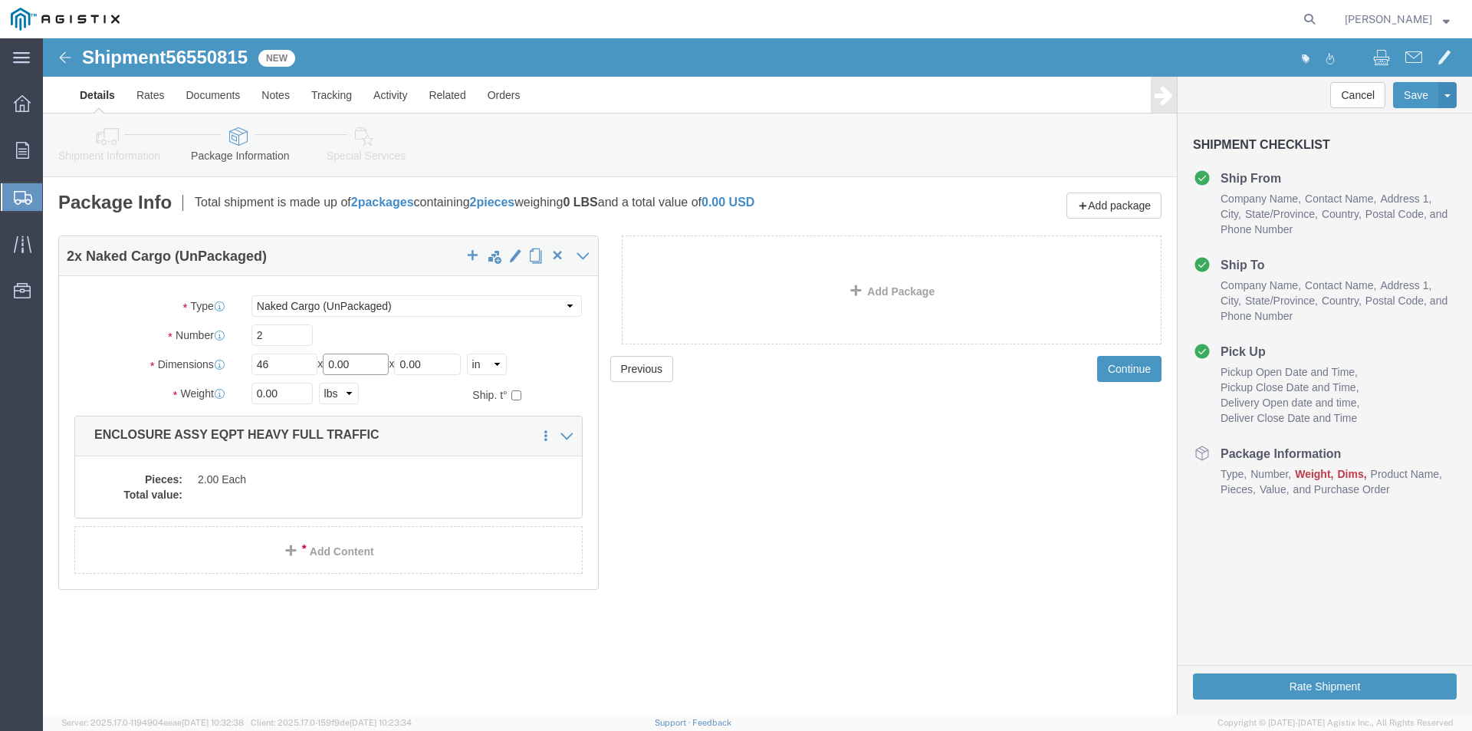
drag, startPoint x: 324, startPoint y: 330, endPoint x: 232, endPoint y: 343, distance: 92.9
click div "Package Type Select Bulk Bundle(s) Cardboard Box(es) Carton(s) Crate(s) Drum(s)…"
type input "86"
drag, startPoint x: 396, startPoint y: 327, endPoint x: 246, endPoint y: 344, distance: 151.3
click div "Package Type Select Bulk Bundle(s) Cardboard Box(es) Carton(s) Crate(s) Drum(s)…"
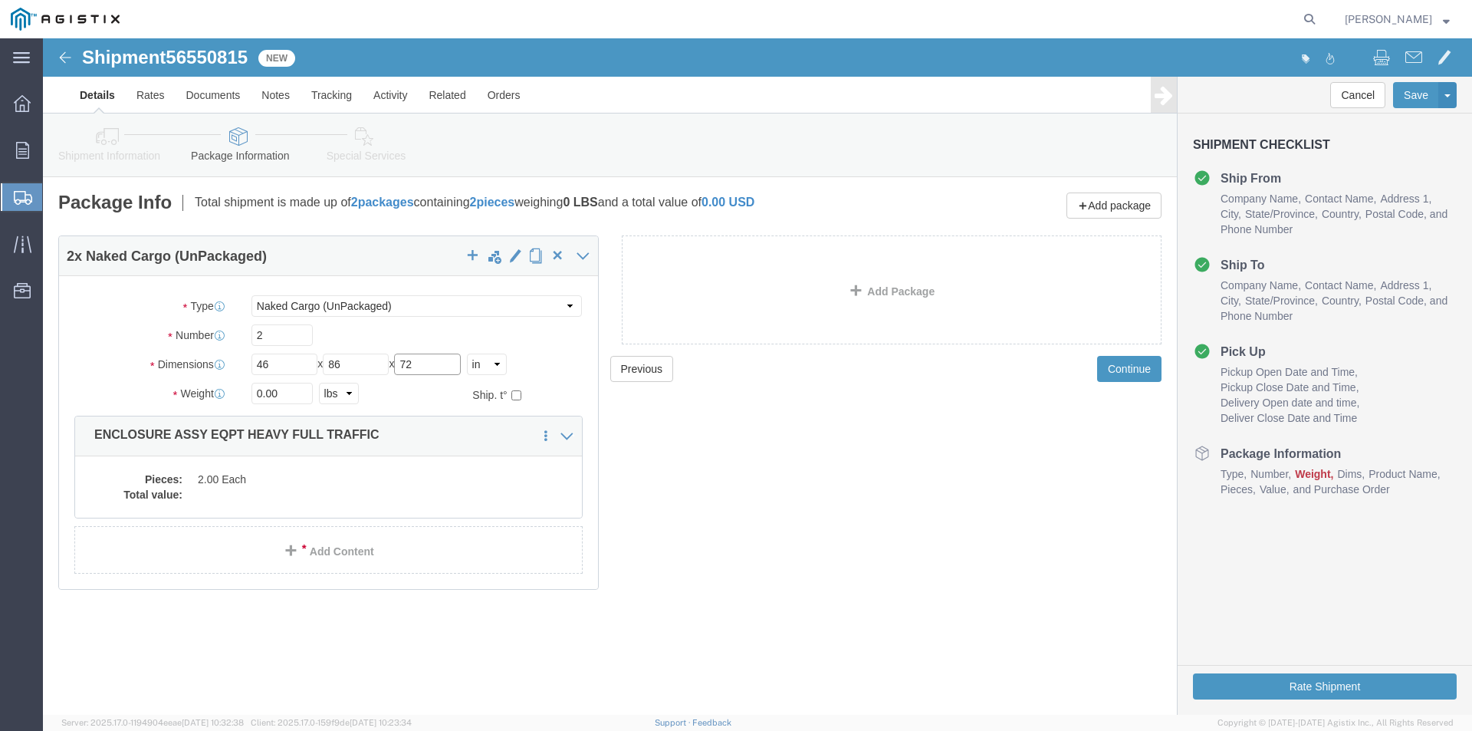
type input "72"
drag, startPoint x: 241, startPoint y: 352, endPoint x: 159, endPoint y: 357, distance: 82.2
click div "Weight 0.00 Select kgs lbs Ship. t°"
type input "45000"
click dd "2.00 Each"
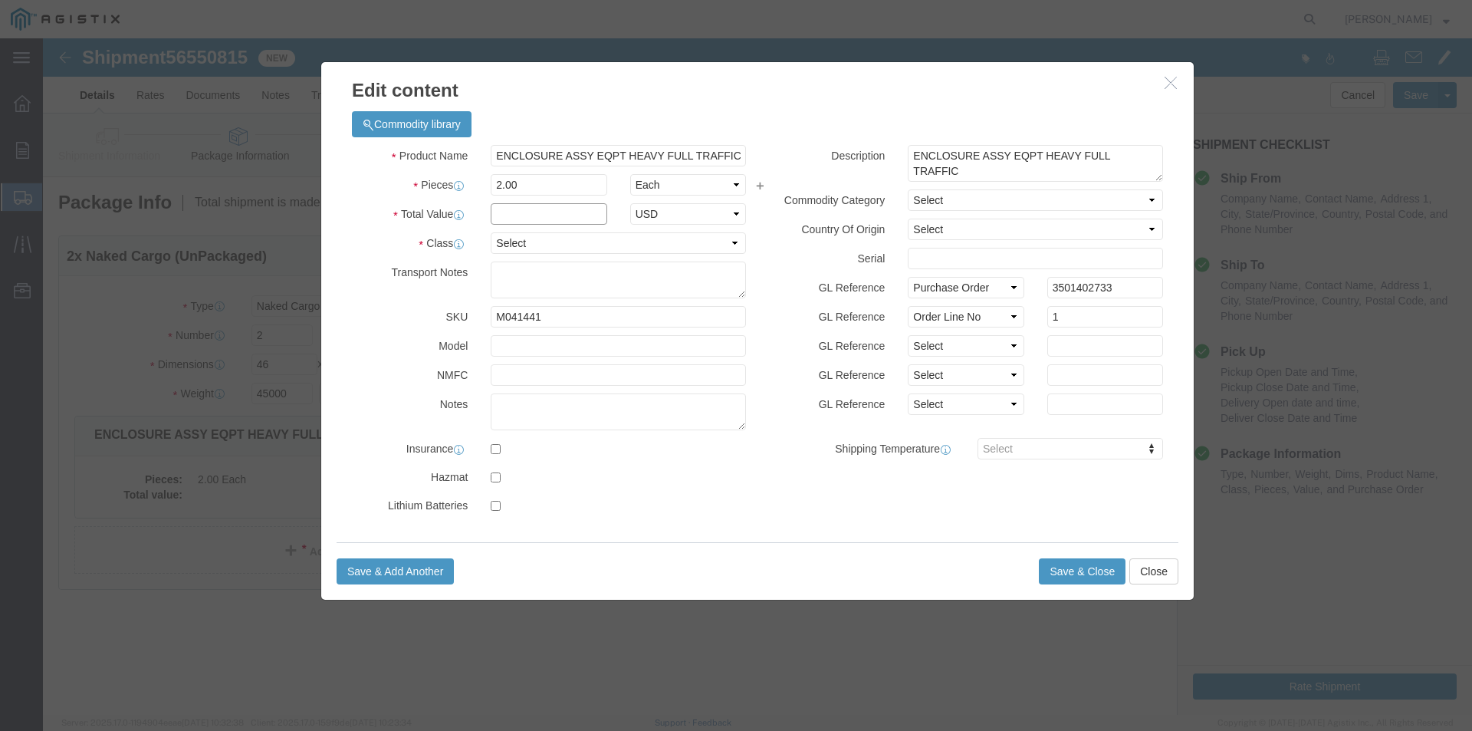
click input "text"
type input "1"
click select "Select 50 55 60 65 70 85 92.5 100 125 175 250 300 400"
select select "55"
click select "Select 50 55 60 65 70 85 92.5 100 125 175 250 300 400"
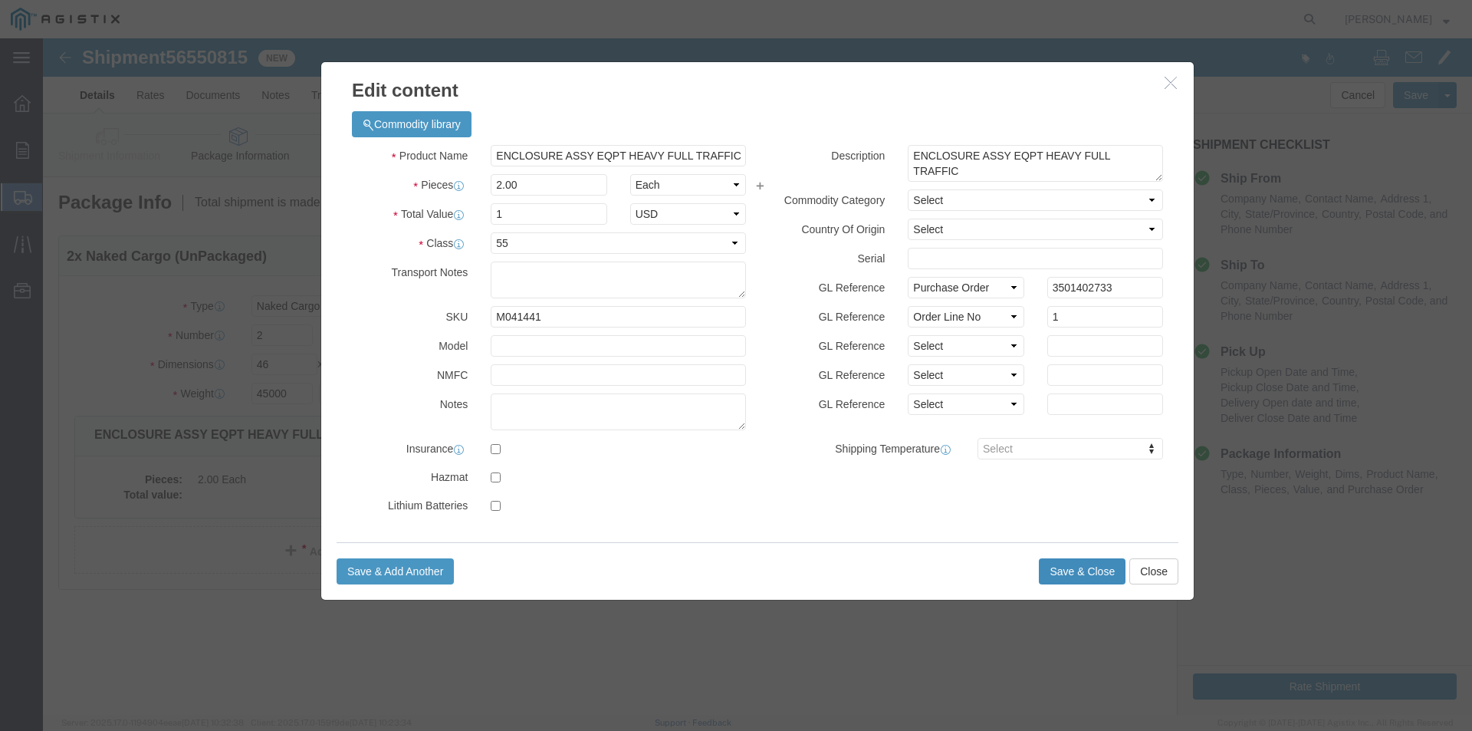
click button "Save & Close"
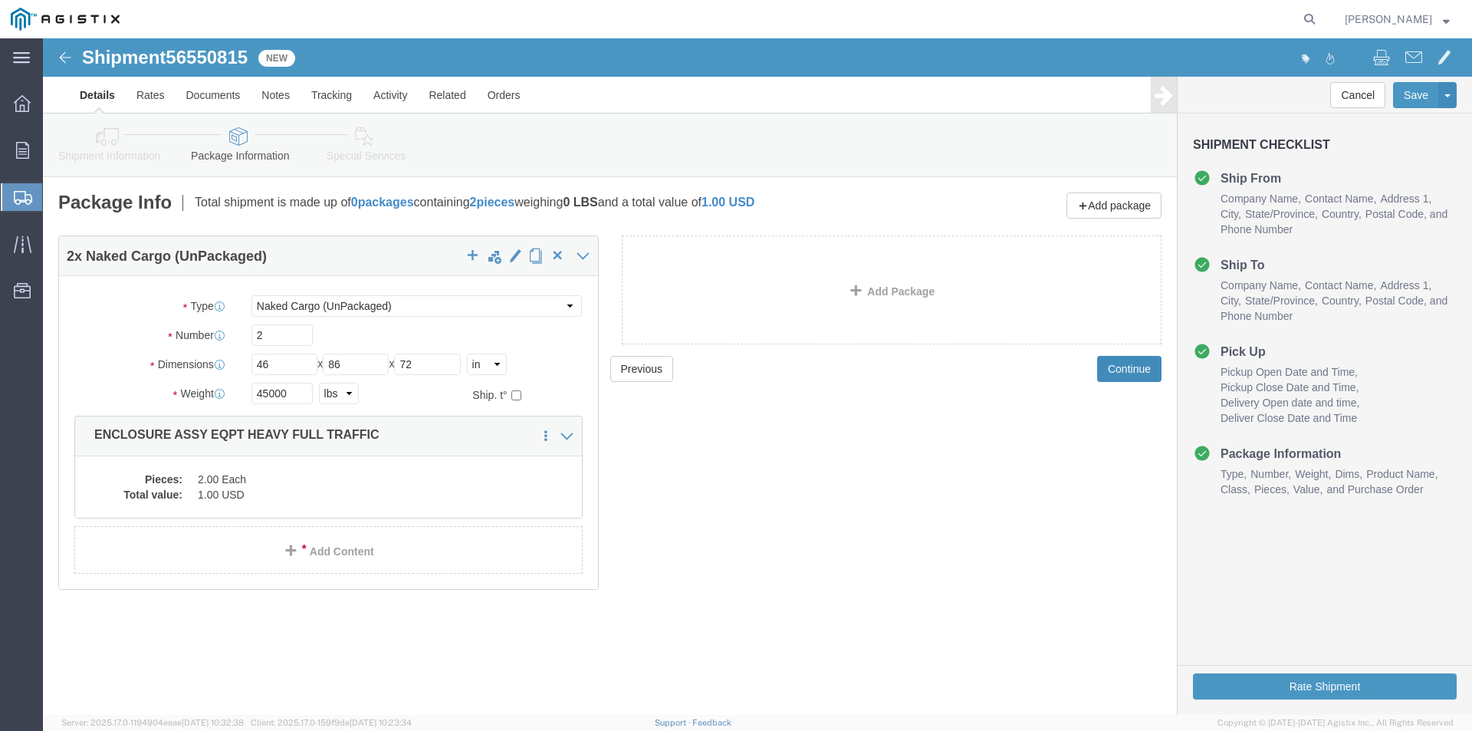
click button "Continue"
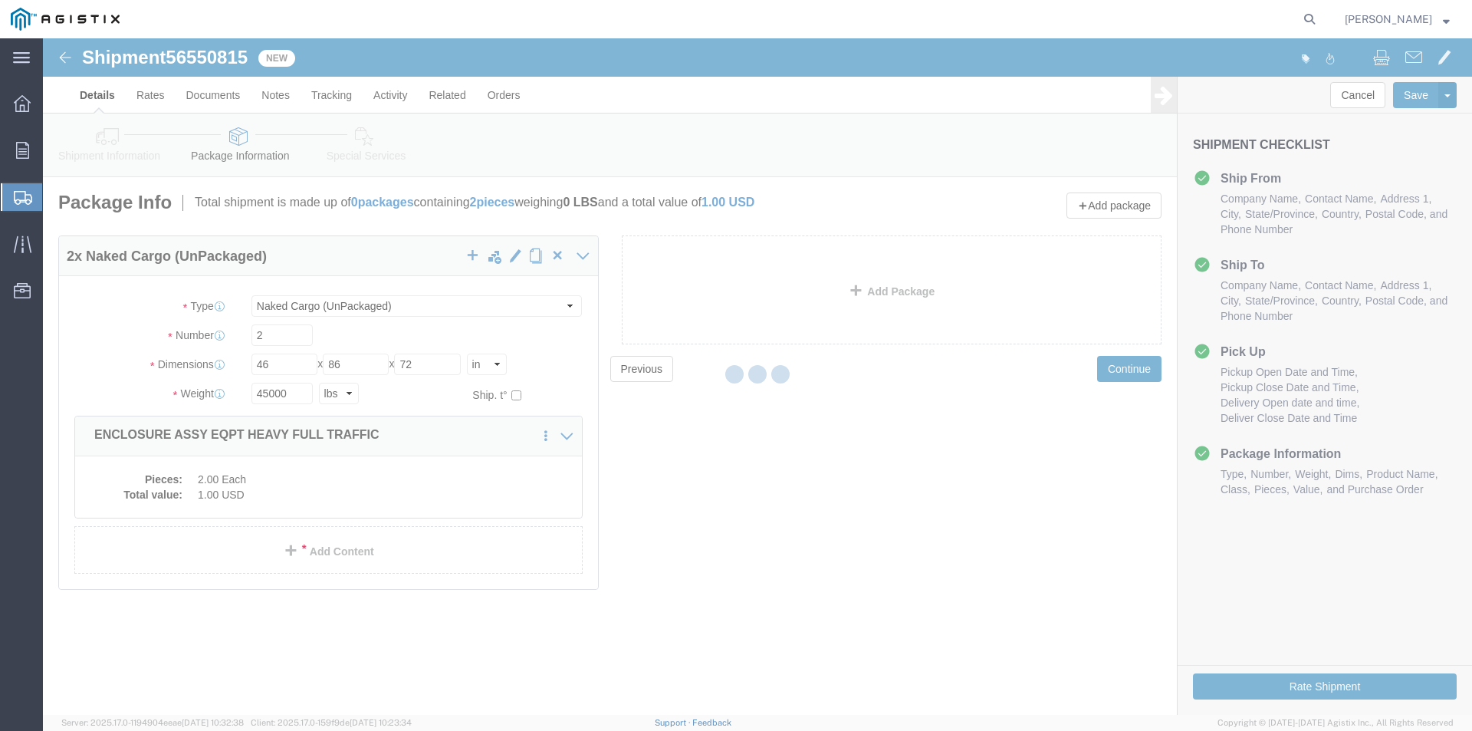
select select
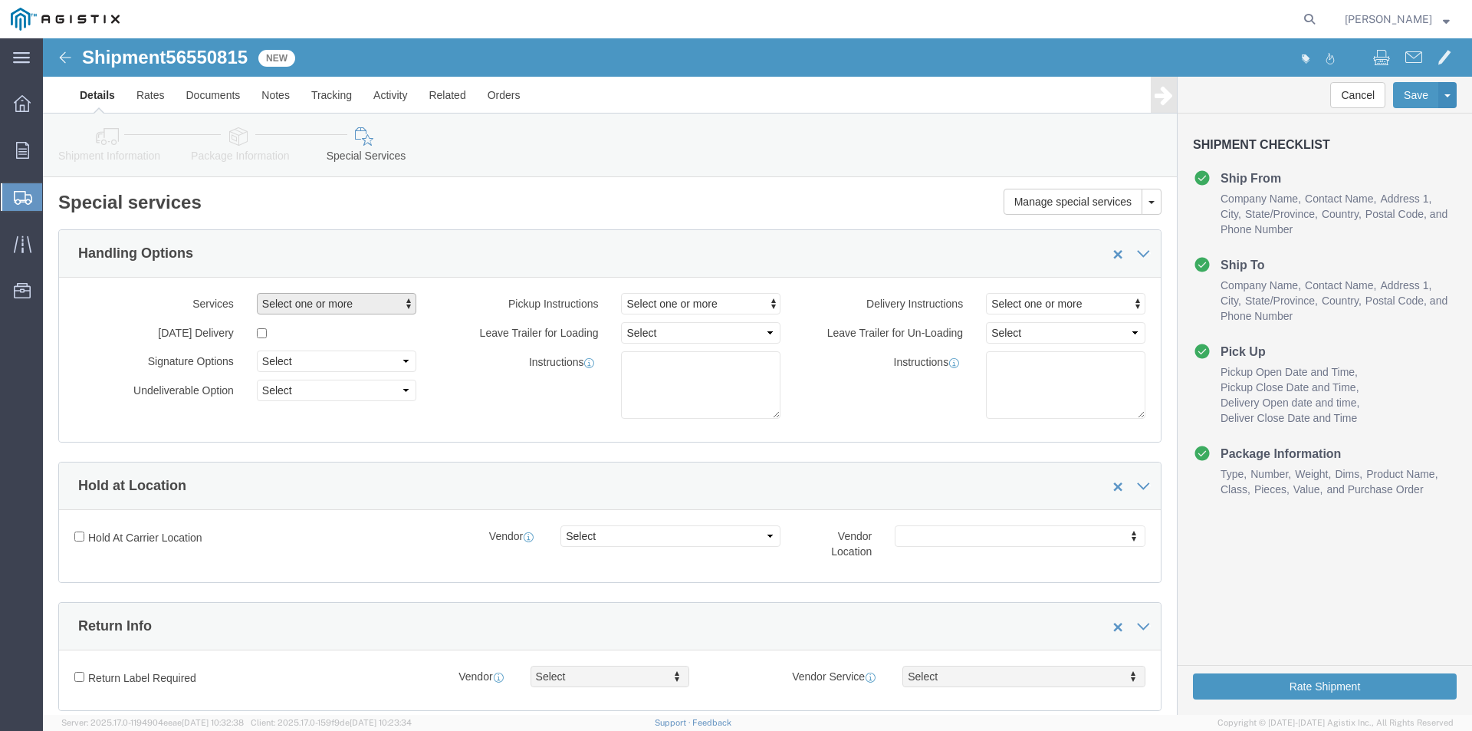
click span "button"
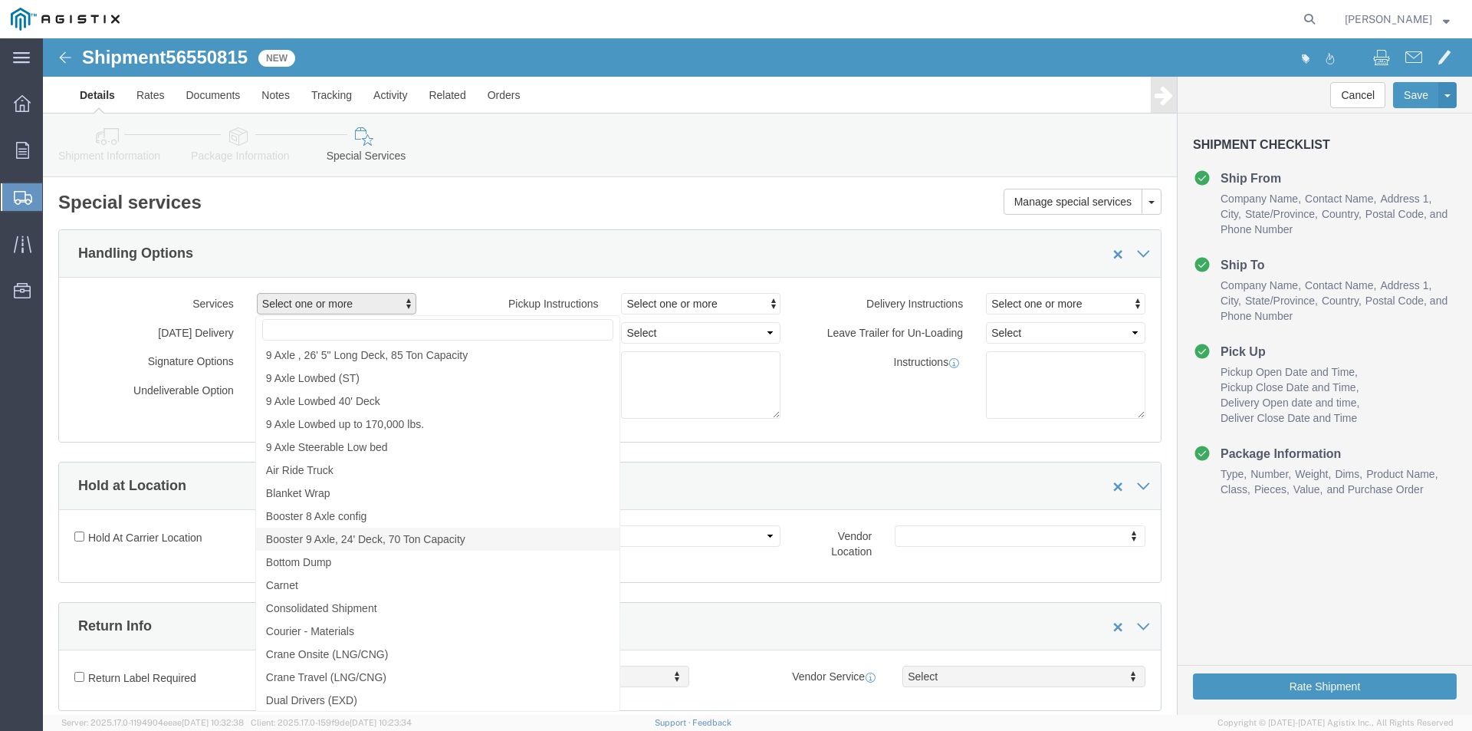
scroll to position [767, 0]
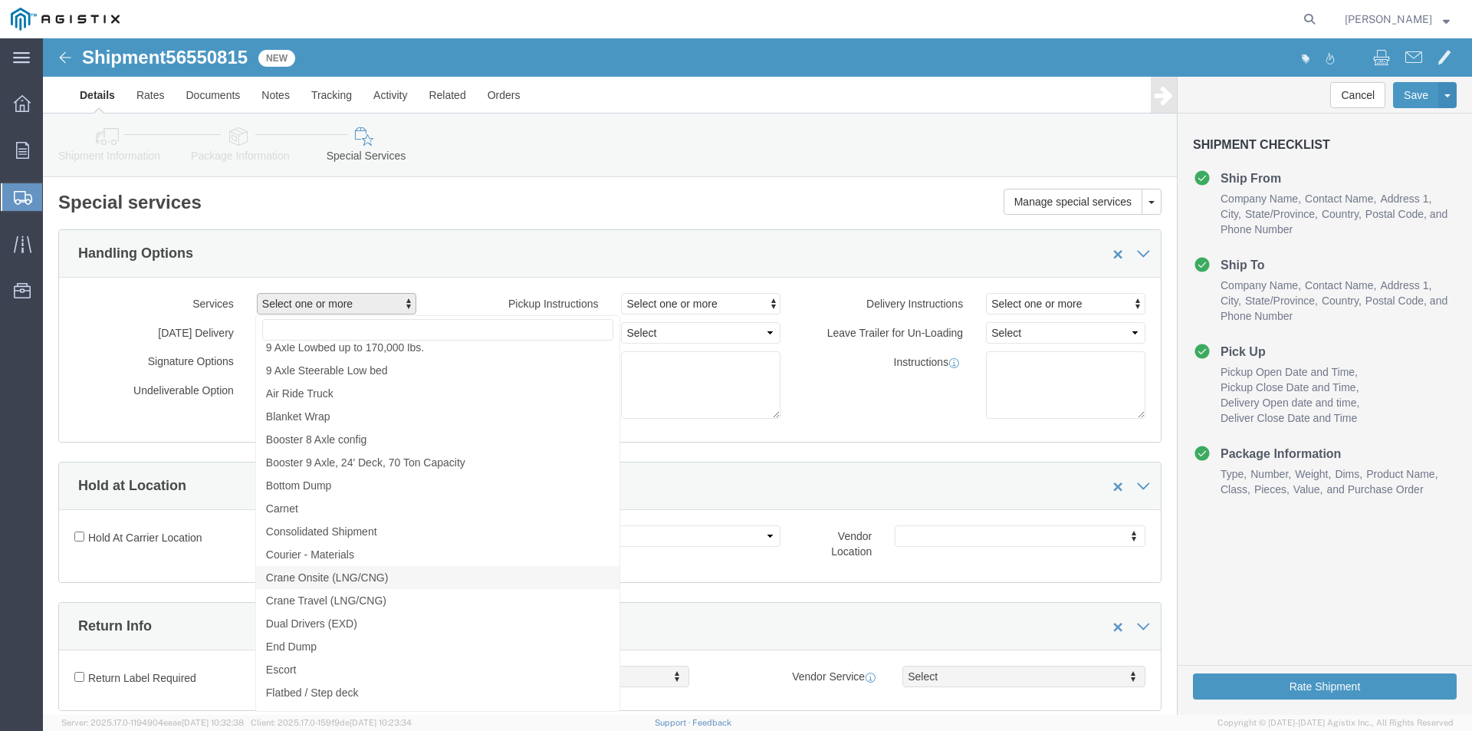
click span "Crane Onsite (LNG/CNG)"
select select "VEHICLE_CRNO"
click span "Crane Travel (LNG/CNG)"
click div "Hold at Location"
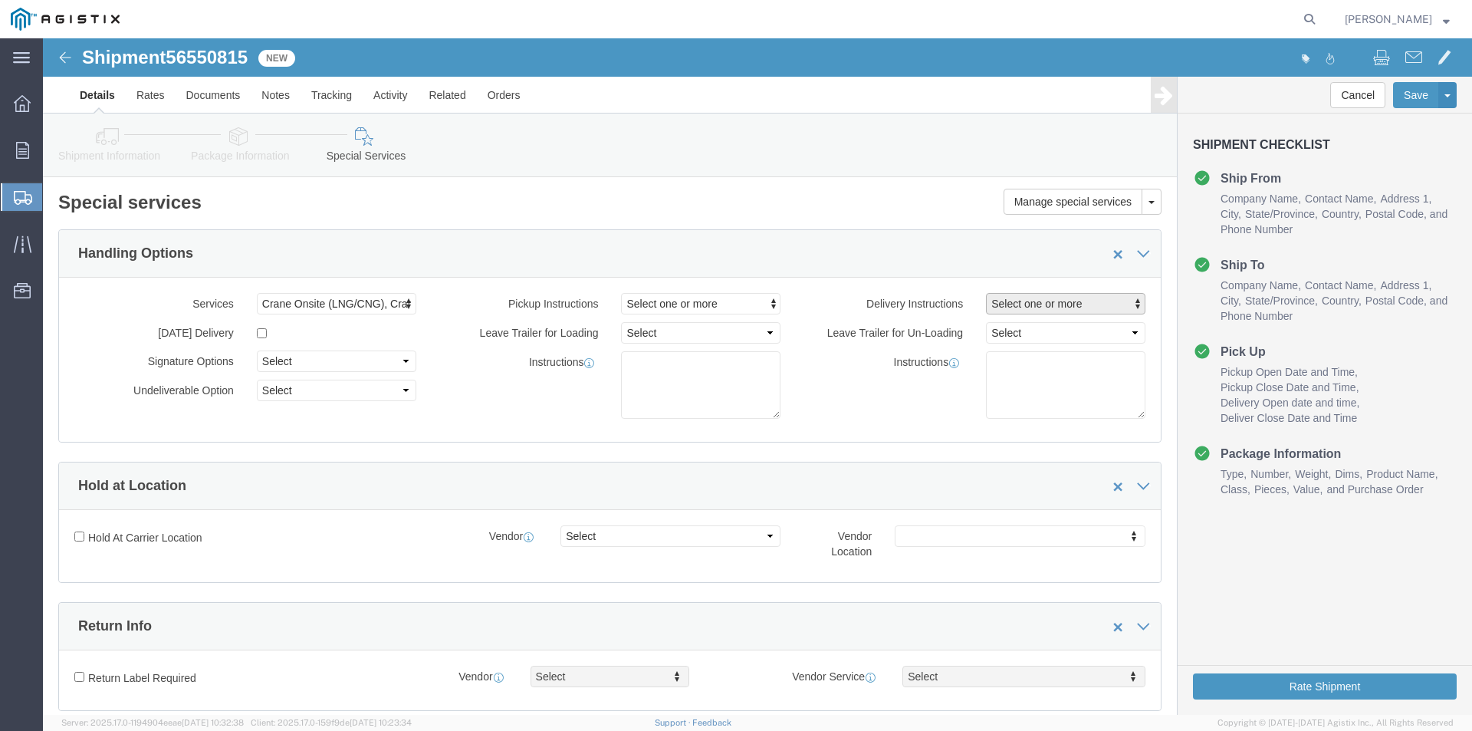
click span "Select one or more"
click span "Crane Required"
select select "DELIVERY_CRANE_REQUIRED"
click div "Instructions"
click textarea
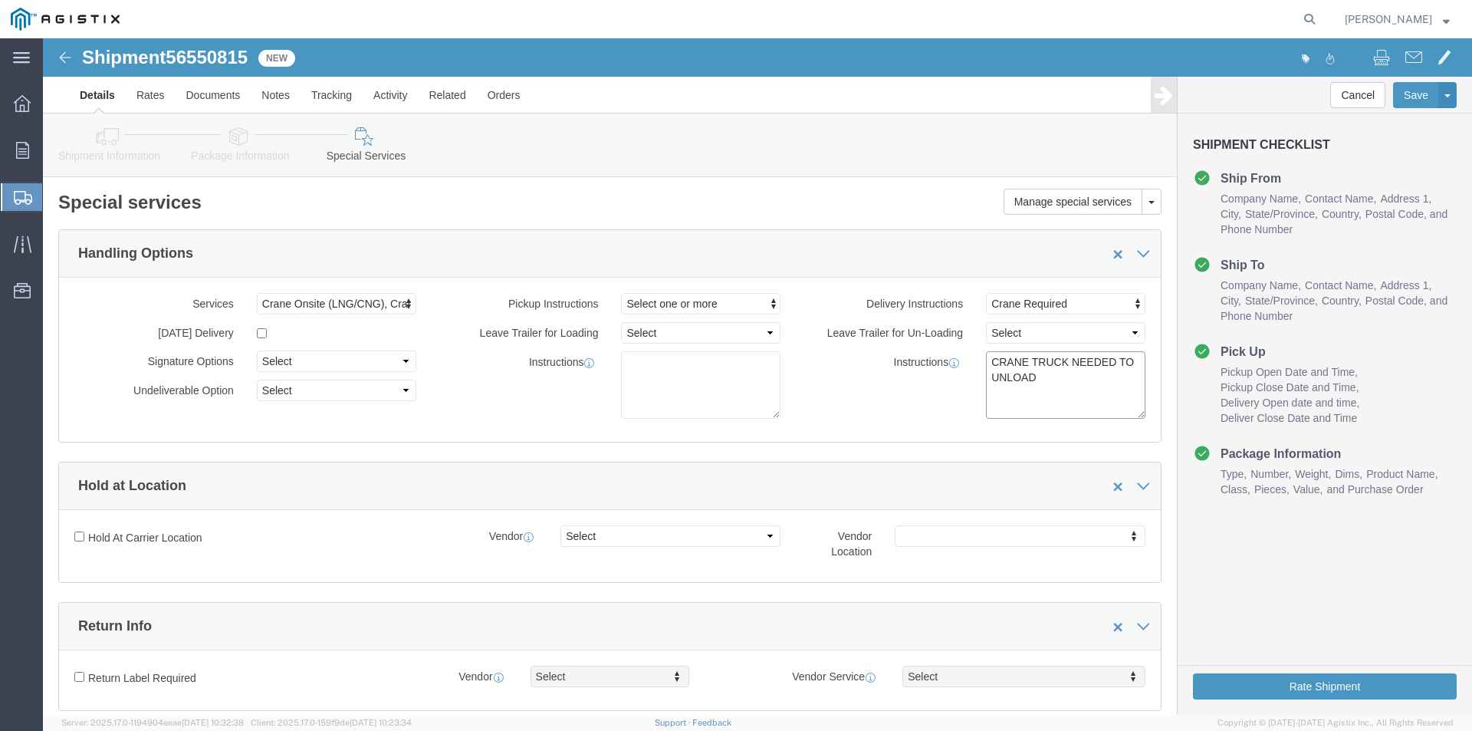
type textarea "CRANE TRUCK NEEDED TO UNLOAD"
click div "Instructions CRANE TRUCK NEEDED TO UNLOAD"
click div "Hold At Carrier Location Vendor Select Vendor Location"
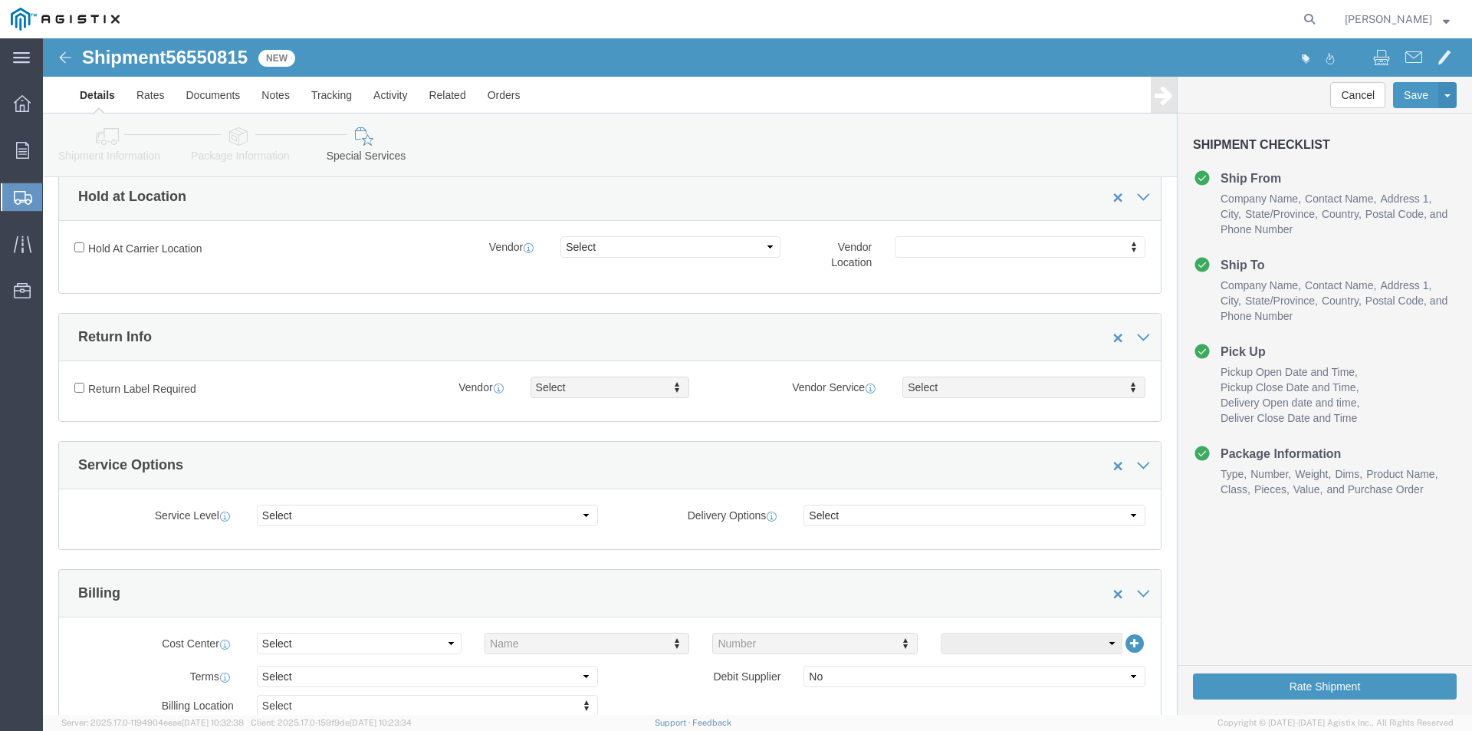
scroll to position [0, 0]
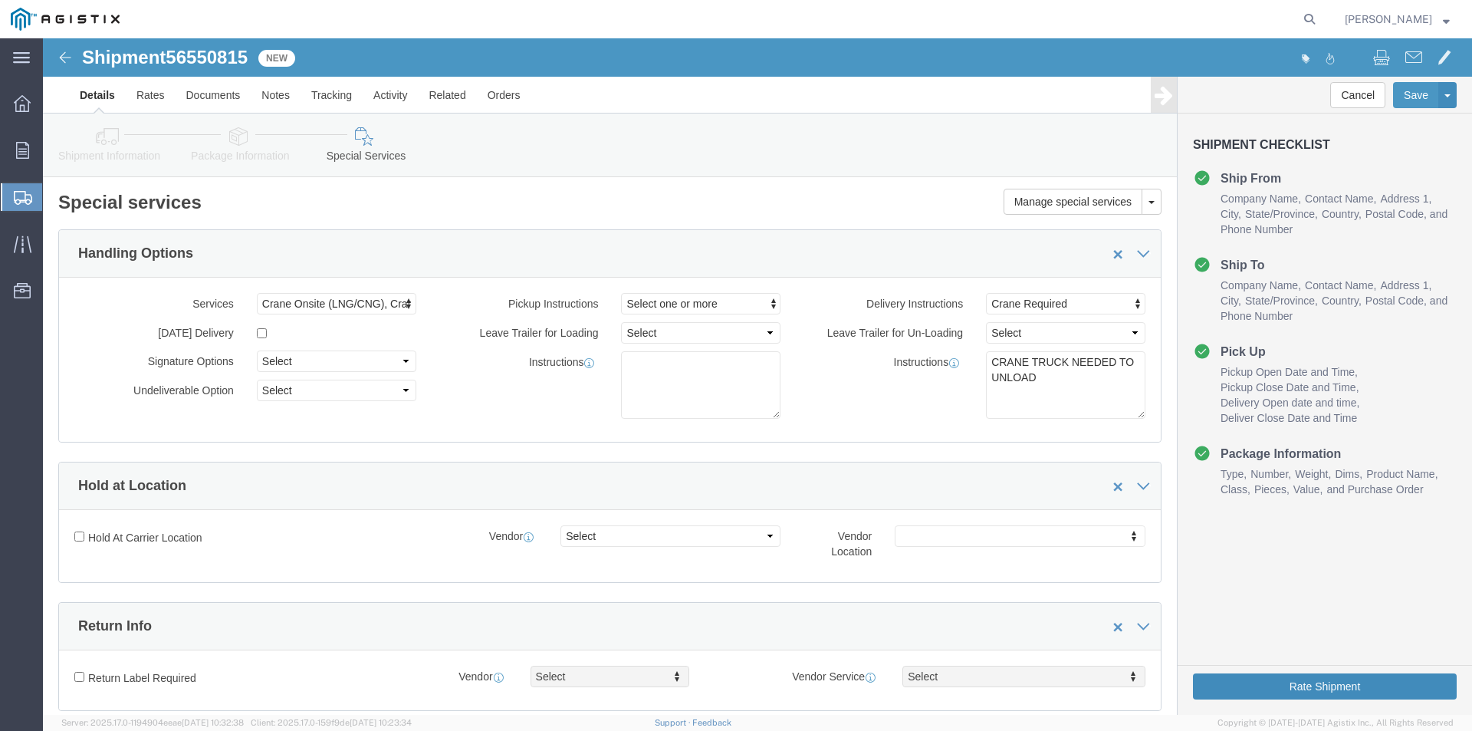
click button "Rate Shipment"
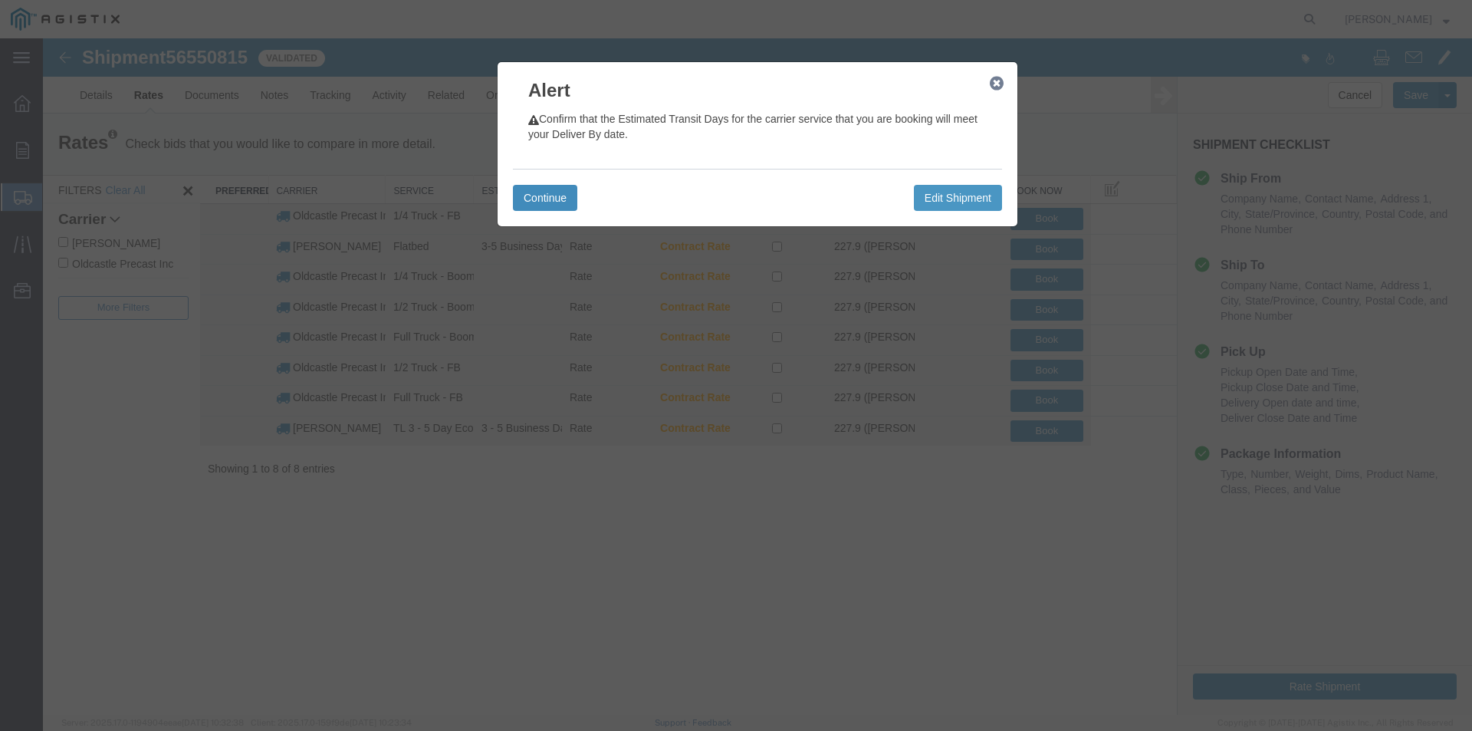
click at [554, 197] on button "Continue" at bounding box center [545, 198] width 64 height 26
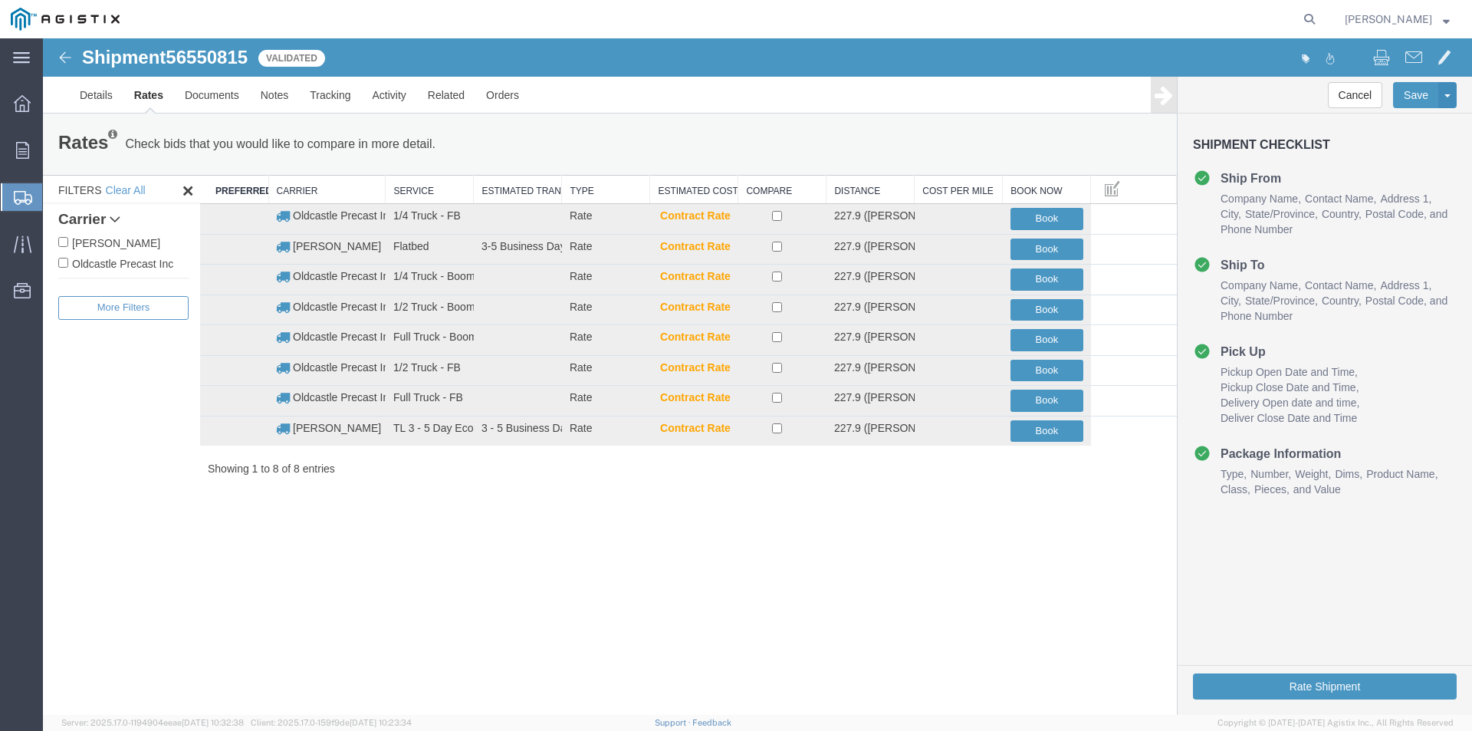
click at [114, 260] on label "Oldcastle Precast Inc" at bounding box center [123, 263] width 130 height 17
click at [68, 260] on input "Oldcastle Precast Inc" at bounding box center [63, 263] width 10 height 10
checkbox input "true"
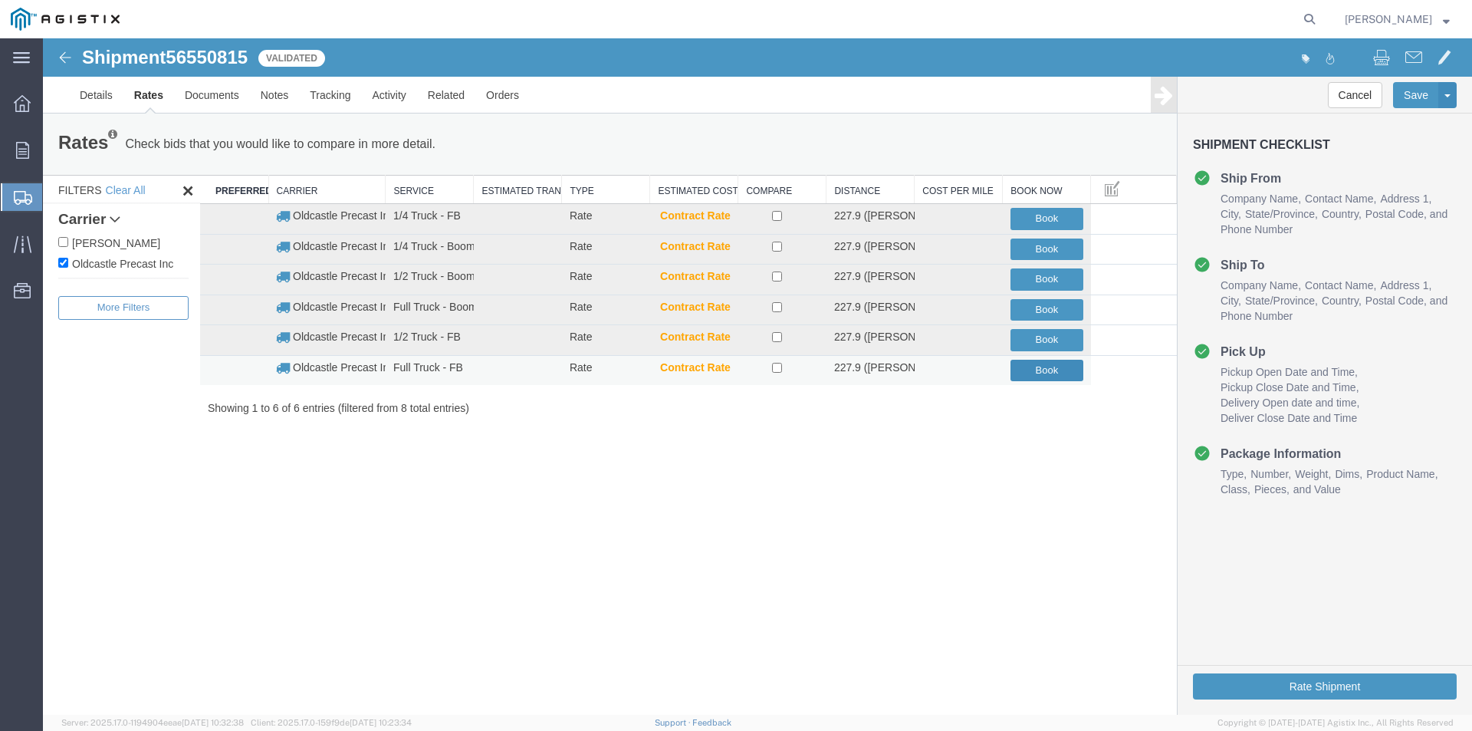
click at [1051, 364] on button "Book" at bounding box center [1046, 371] width 73 height 22
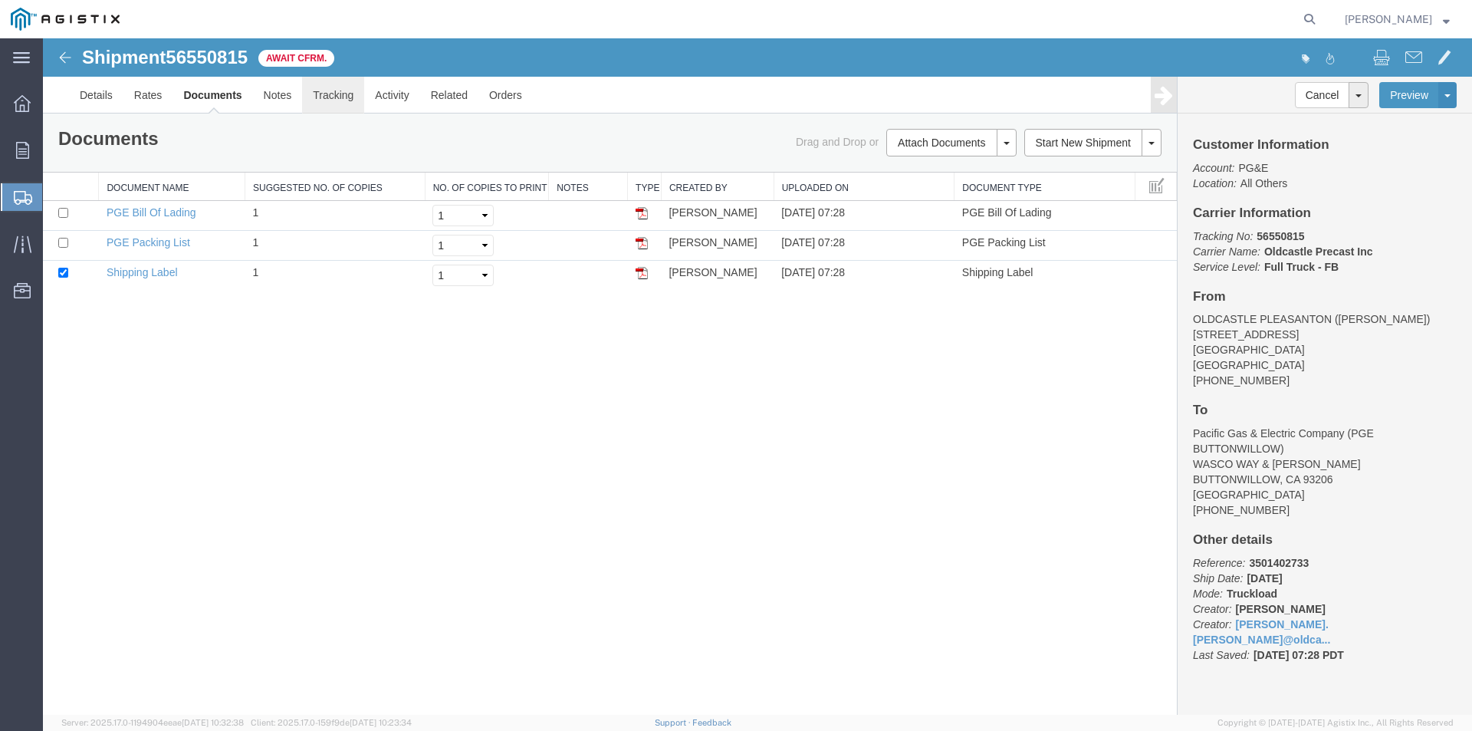
click at [316, 97] on link "Tracking" at bounding box center [333, 95] width 62 height 37
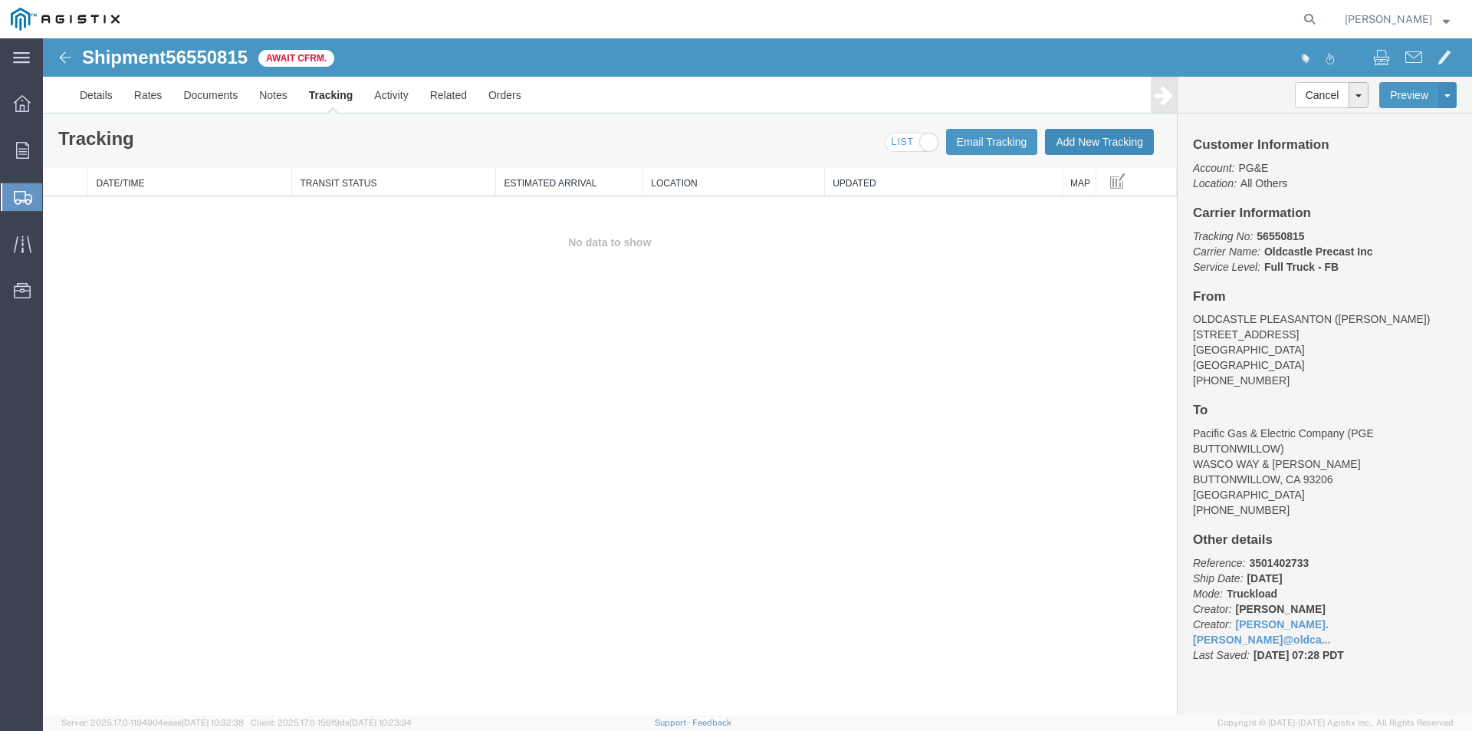
click at [1093, 140] on button "Add New Tracking" at bounding box center [1099, 142] width 109 height 26
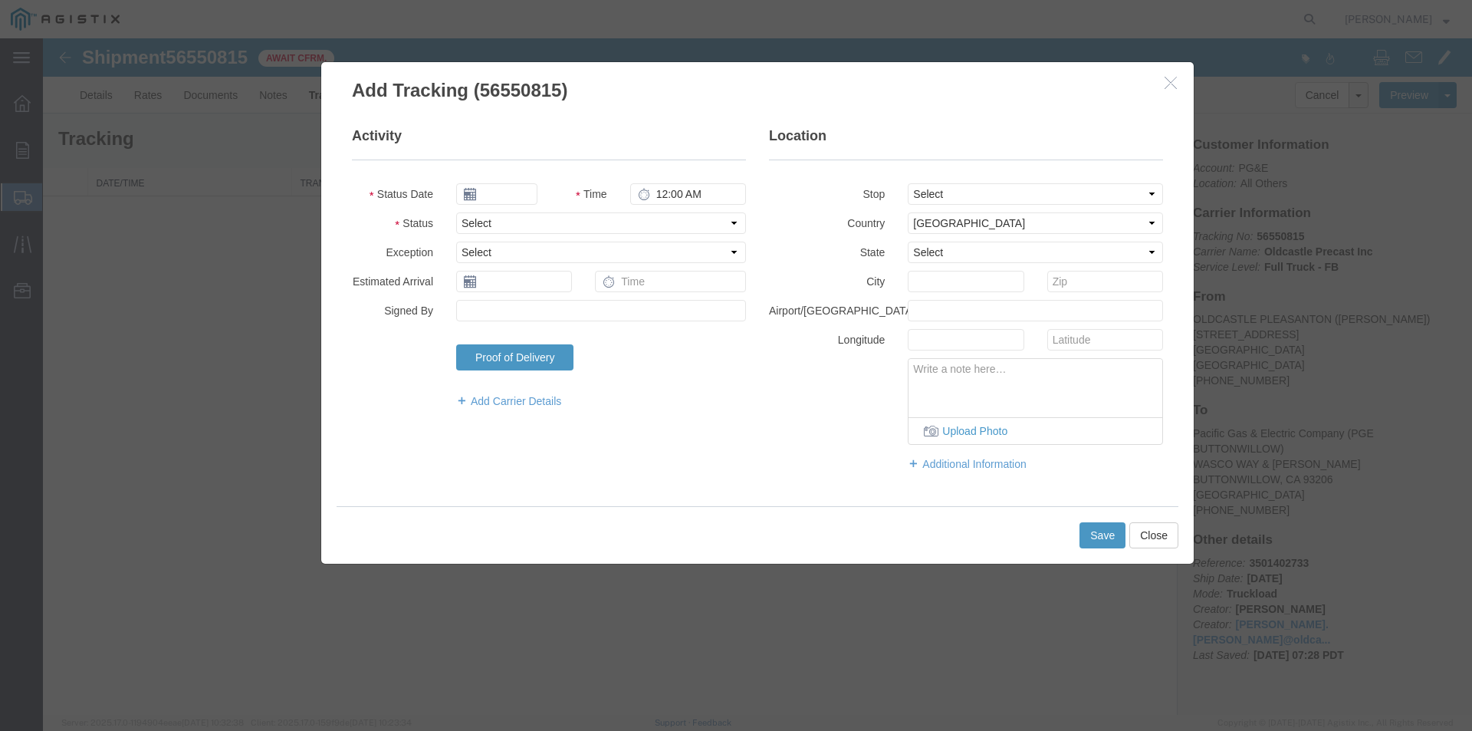
type input "[DATE]"
type input "8:00 AM"
click at [524, 192] on input "[DATE]" at bounding box center [496, 193] width 81 height 21
click at [557, 331] on td "21" at bounding box center [559, 335] width 23 height 23
type input "[DATE]"
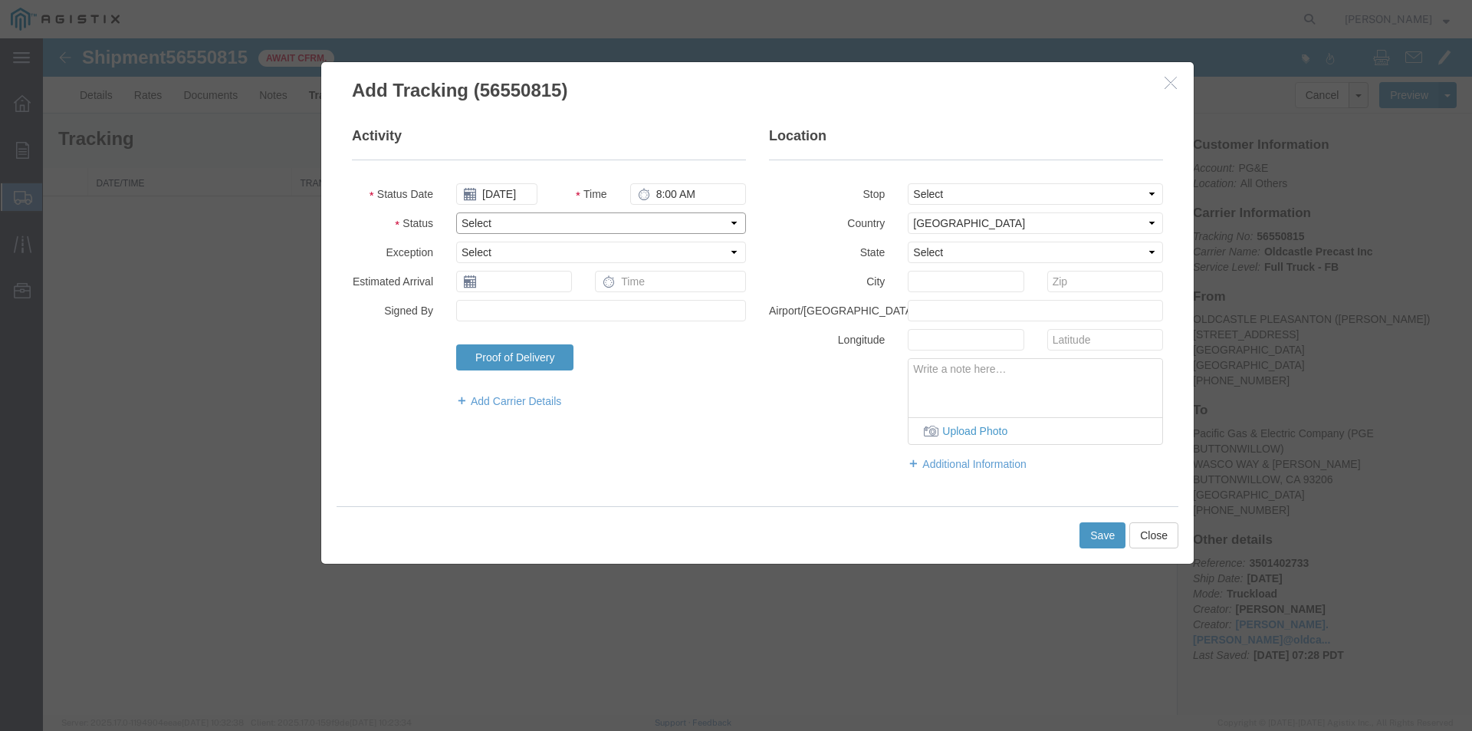
click at [496, 216] on select "Select Arrival Notice Available Arrival Notice Imported Arrive at Delivery Loca…" at bounding box center [601, 222] width 290 height 21
select select "DELIVRED"
click at [456, 212] on select "Select Arrival Notice Available Arrival Notice Imported Arrive at Delivery Loca…" at bounding box center [601, 222] width 290 height 21
click at [1109, 541] on button "Save" at bounding box center [1102, 535] width 46 height 26
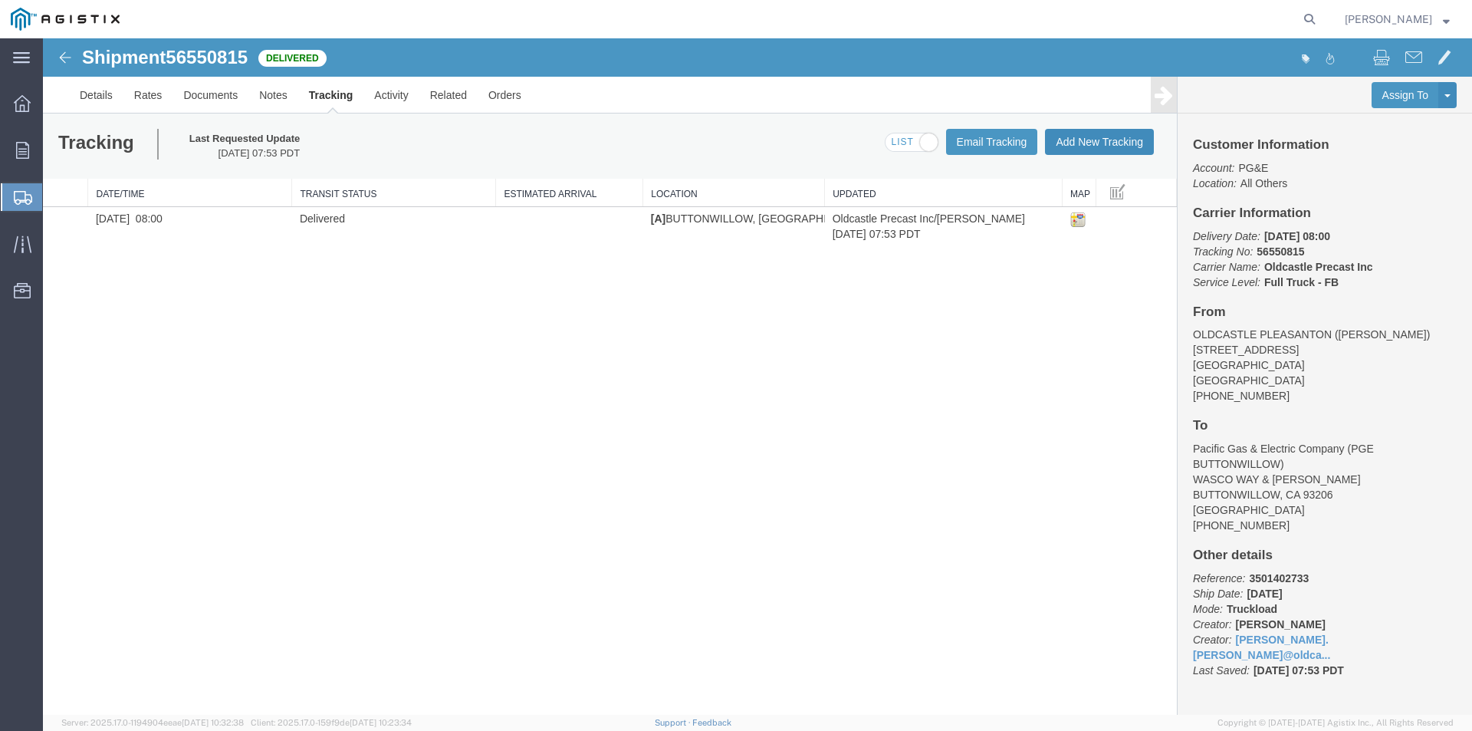
click at [1102, 145] on button "Add New Tracking" at bounding box center [1099, 142] width 109 height 26
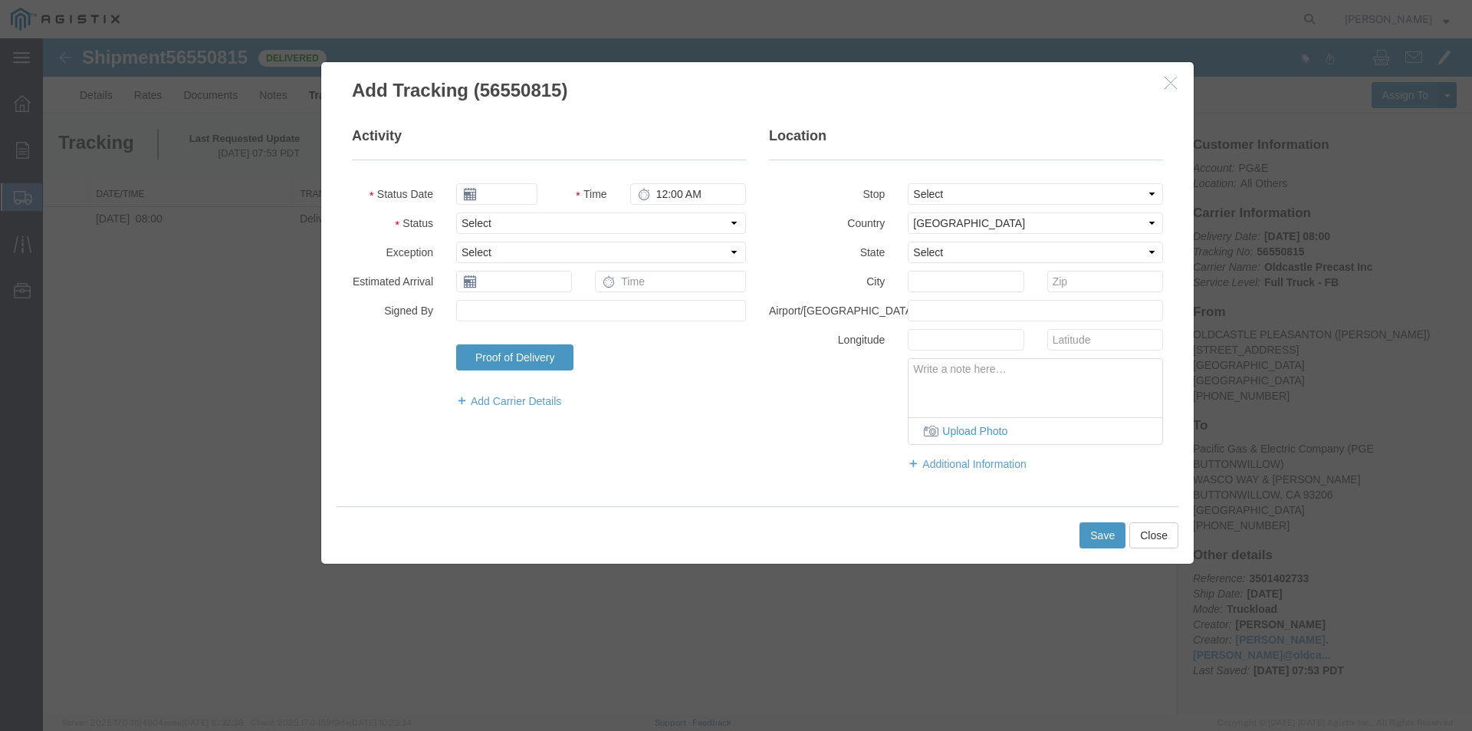
type input "[DATE]"
type input "8:00 AM"
click at [498, 199] on input "[DATE]" at bounding box center [496, 193] width 81 height 21
click at [554, 334] on td "21" at bounding box center [559, 335] width 23 height 23
type input "[DATE]"
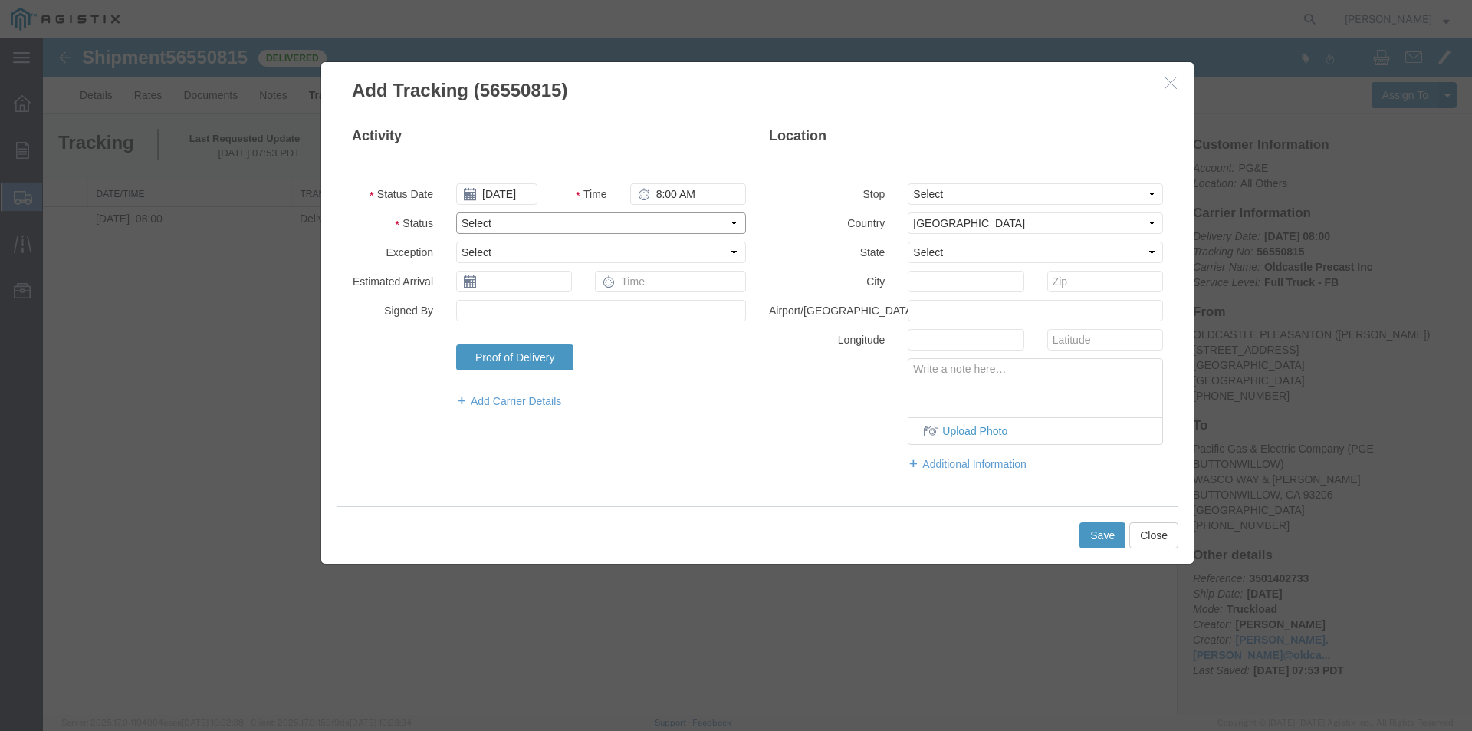
click at [501, 228] on select "Select Arrival Notice Available Arrival Notice Imported Arrive at Delivery Loca…" at bounding box center [601, 222] width 290 height 21
select select "DELIVRED"
click at [456, 212] on select "Select Arrival Notice Available Arrival Notice Imported Arrive at Delivery Loca…" at bounding box center [601, 222] width 290 height 21
click at [1076, 536] on div "Save Close" at bounding box center [758, 535] width 842 height 58
click at [1094, 529] on button "Save" at bounding box center [1102, 535] width 46 height 26
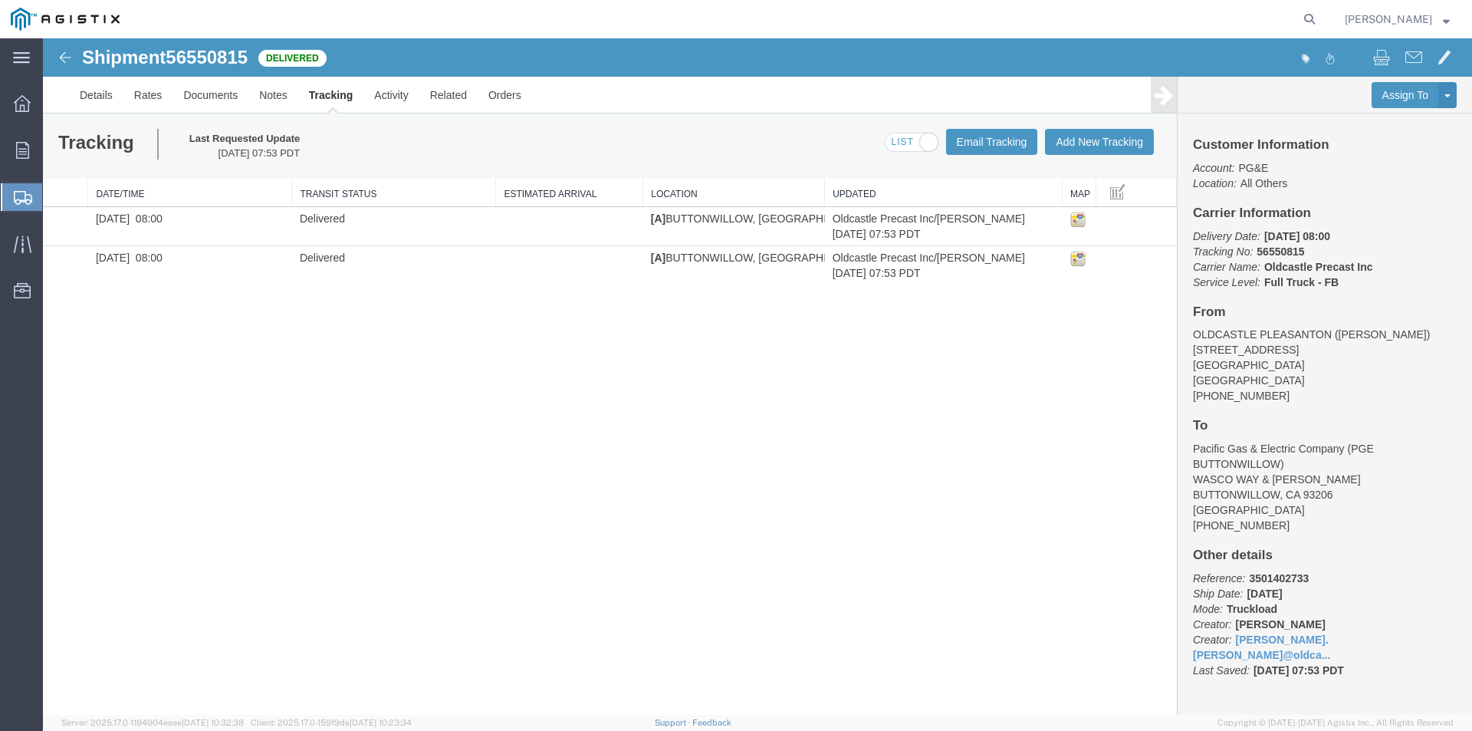
click at [1434, 18] on span "[PERSON_NAME]" at bounding box center [1397, 19] width 105 height 17
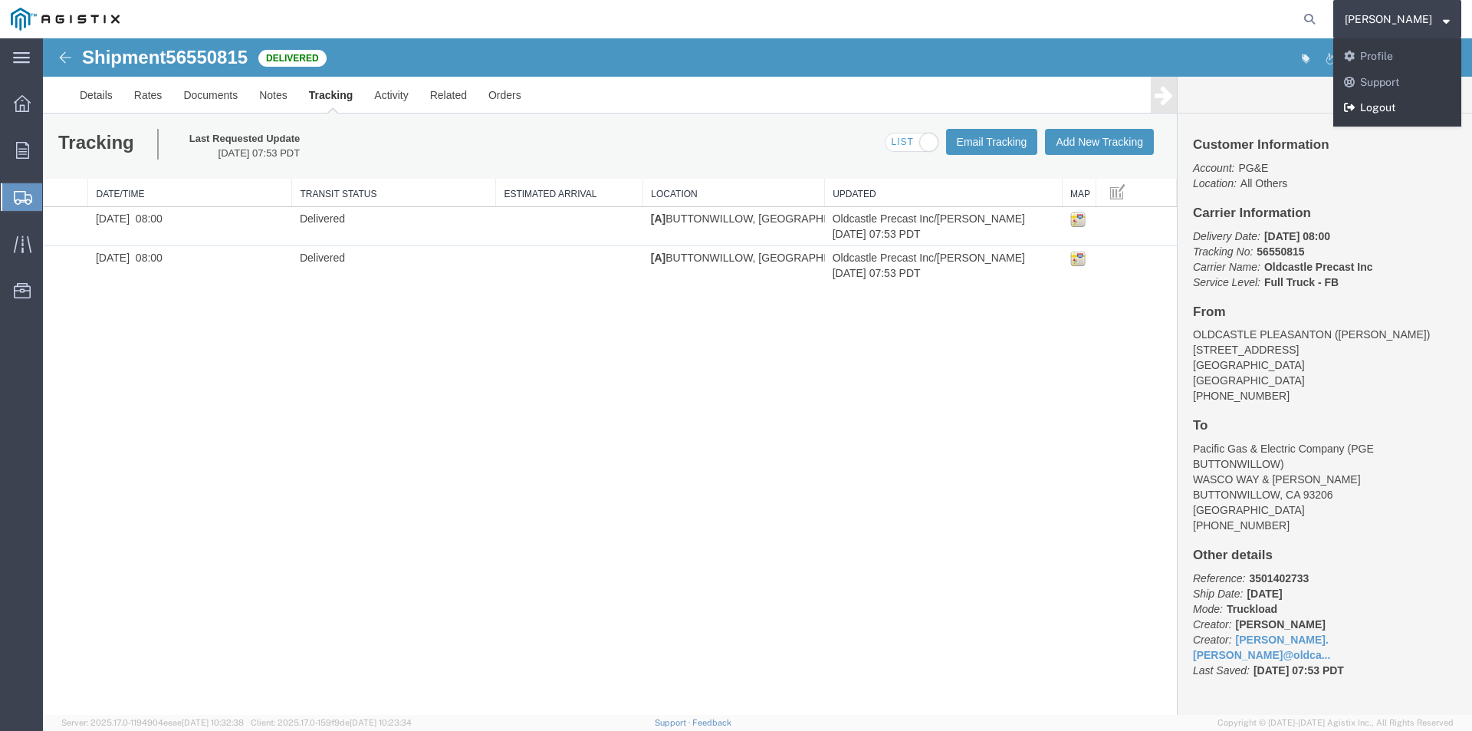
click at [1404, 106] on link "Logout" at bounding box center [1397, 108] width 128 height 26
